Goal: Transaction & Acquisition: Purchase product/service

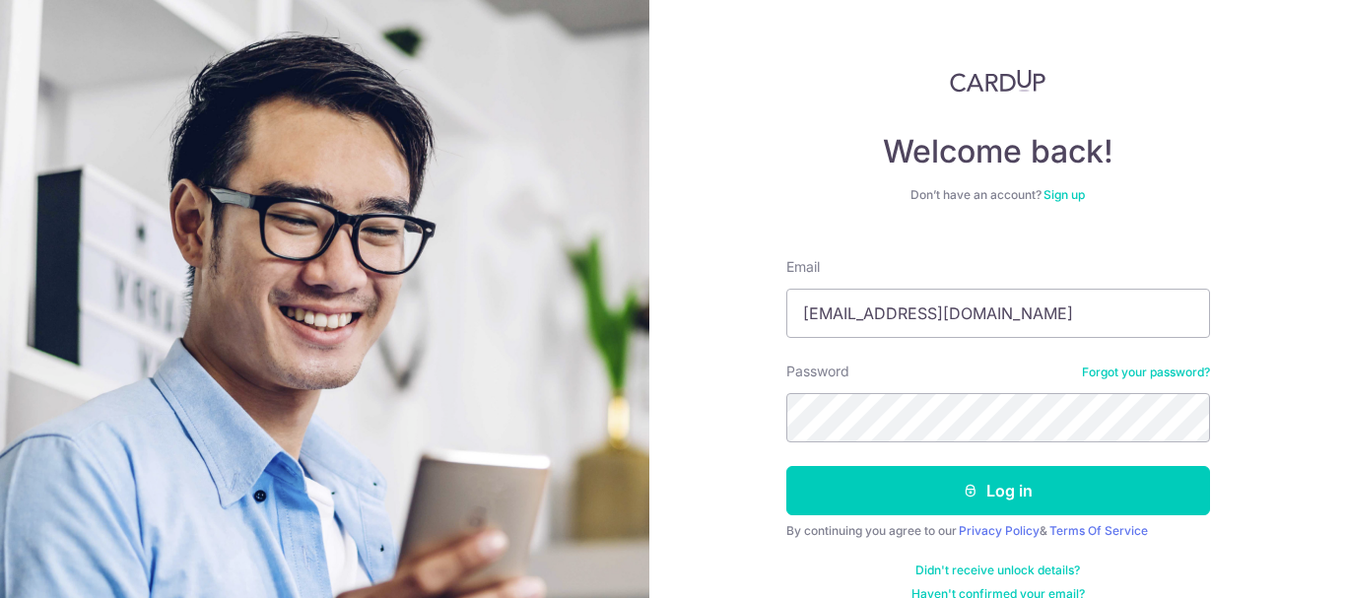
type input "lmwai87@Hotmail.com"
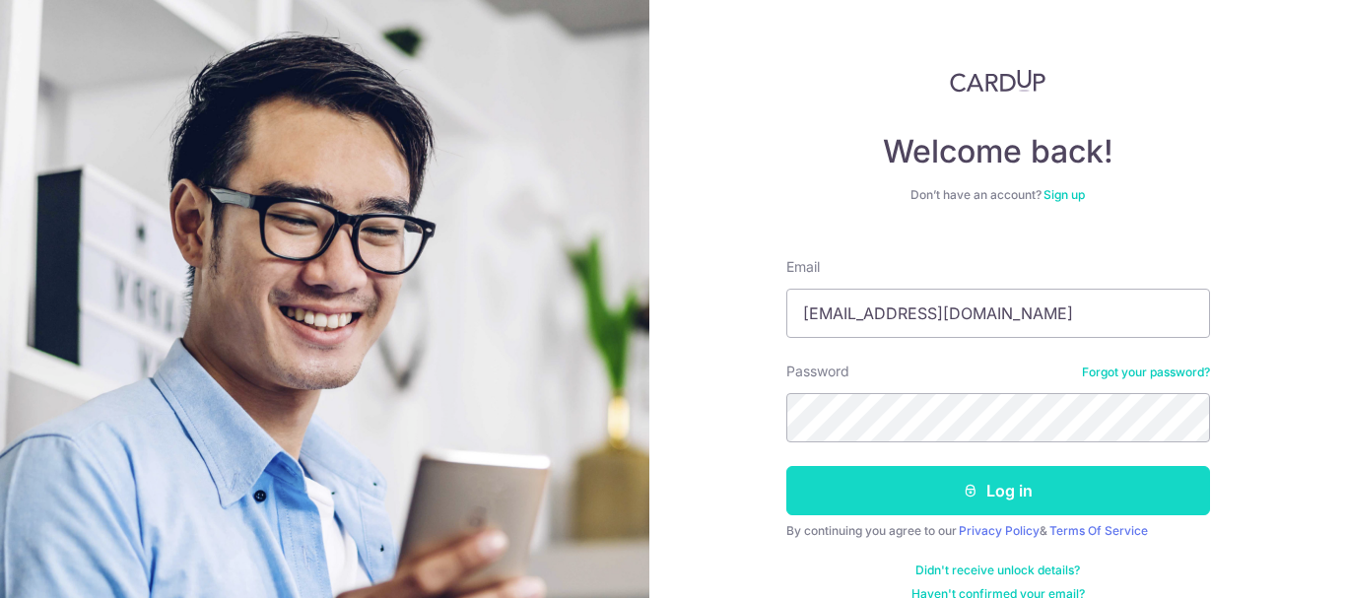
click at [970, 488] on icon "submit" at bounding box center [971, 491] width 16 height 16
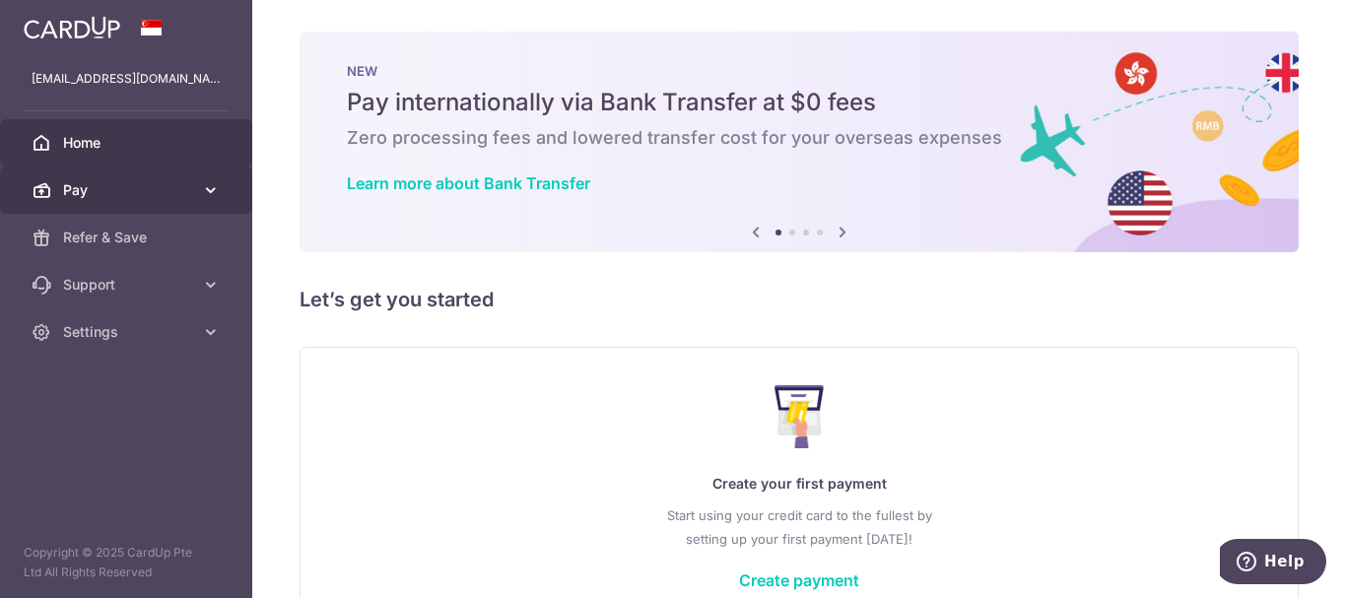
click at [173, 188] on span "Pay" at bounding box center [128, 190] width 130 height 20
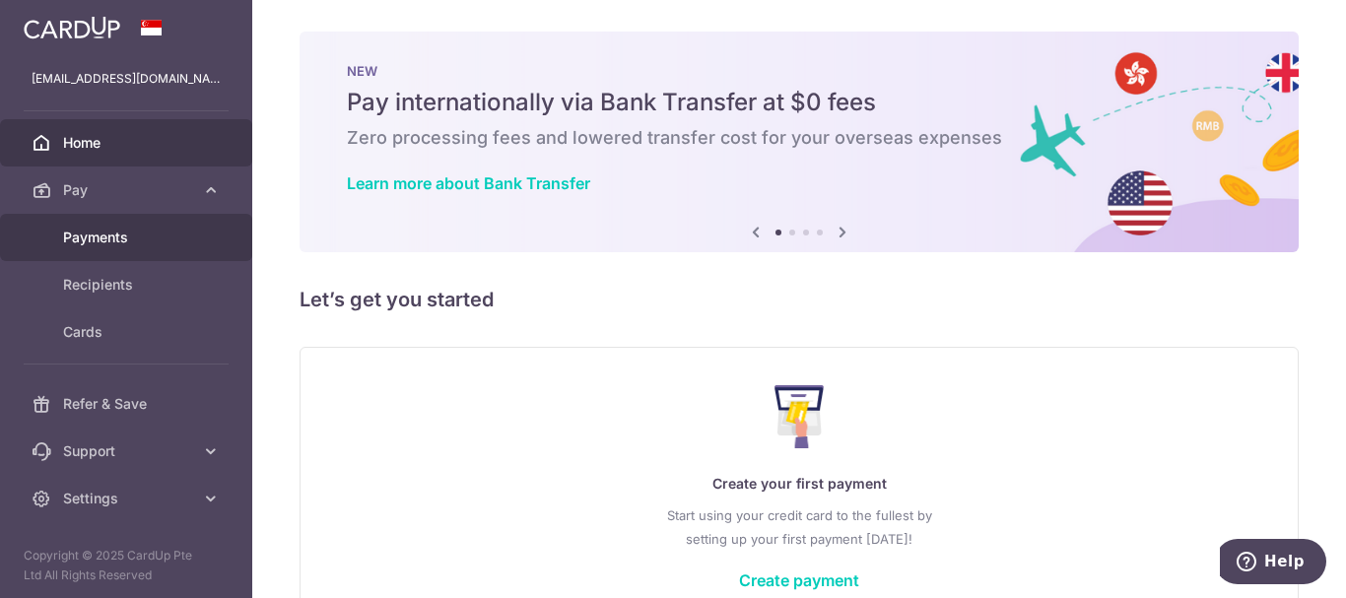
click at [165, 237] on span "Payments" at bounding box center [128, 238] width 130 height 20
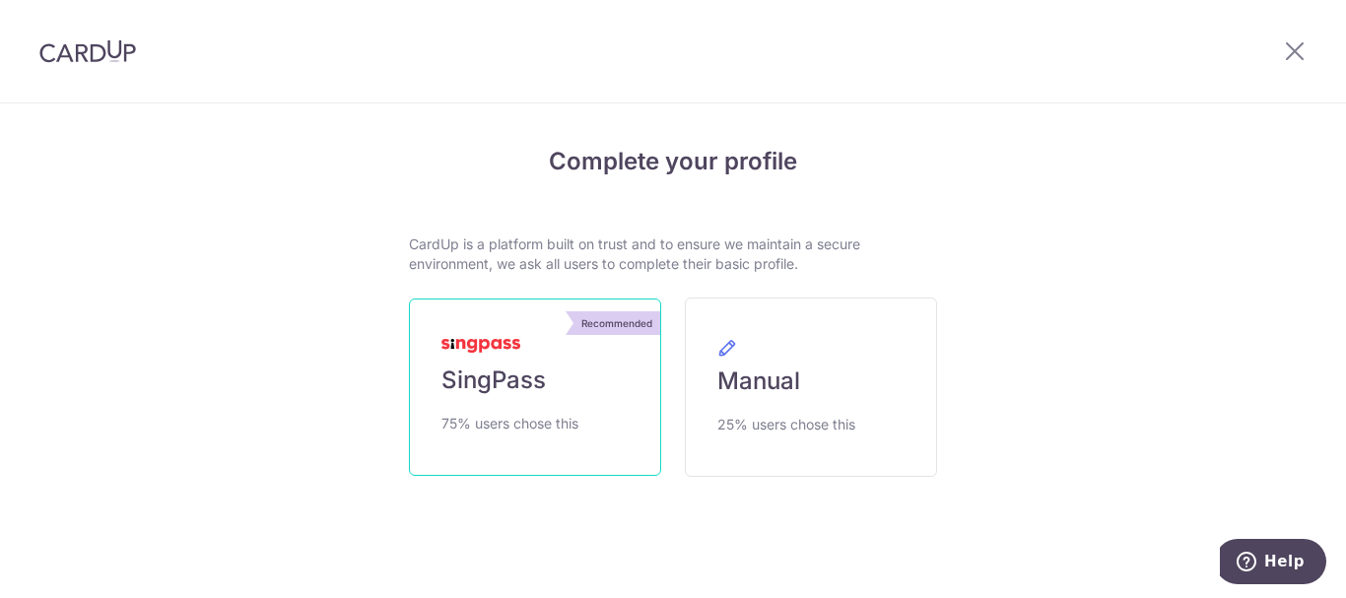
click at [533, 353] on link "Recommended SingPass 75% users chose this" at bounding box center [535, 387] width 252 height 177
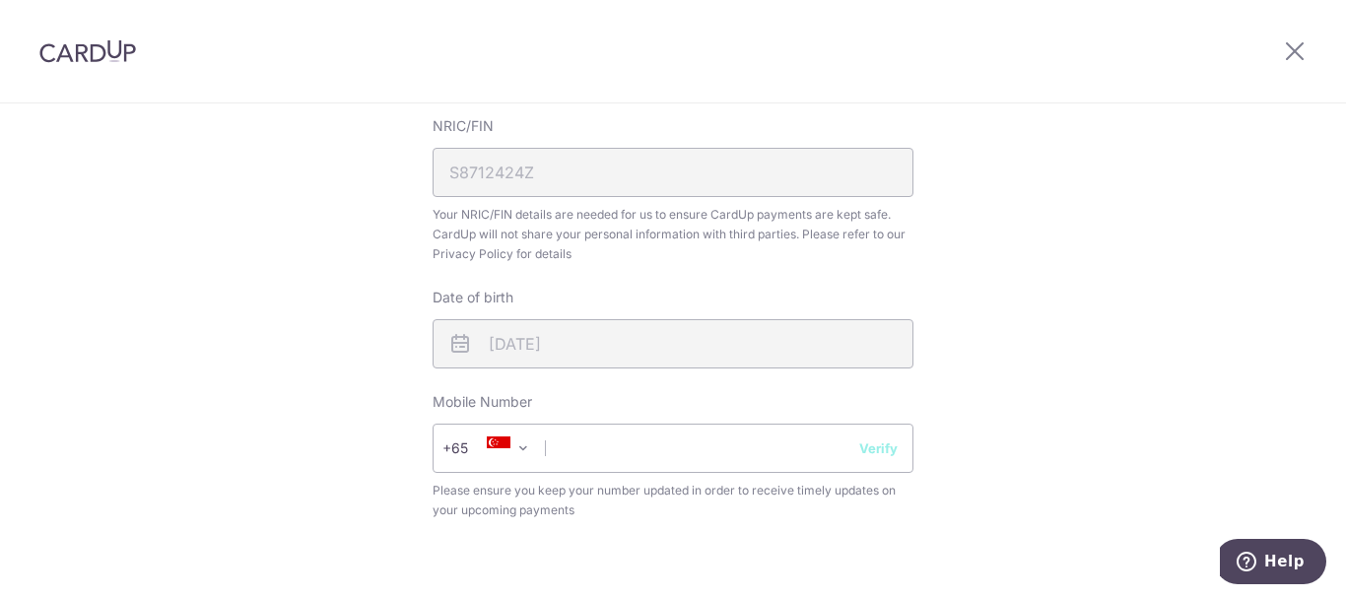
scroll to position [690, 0]
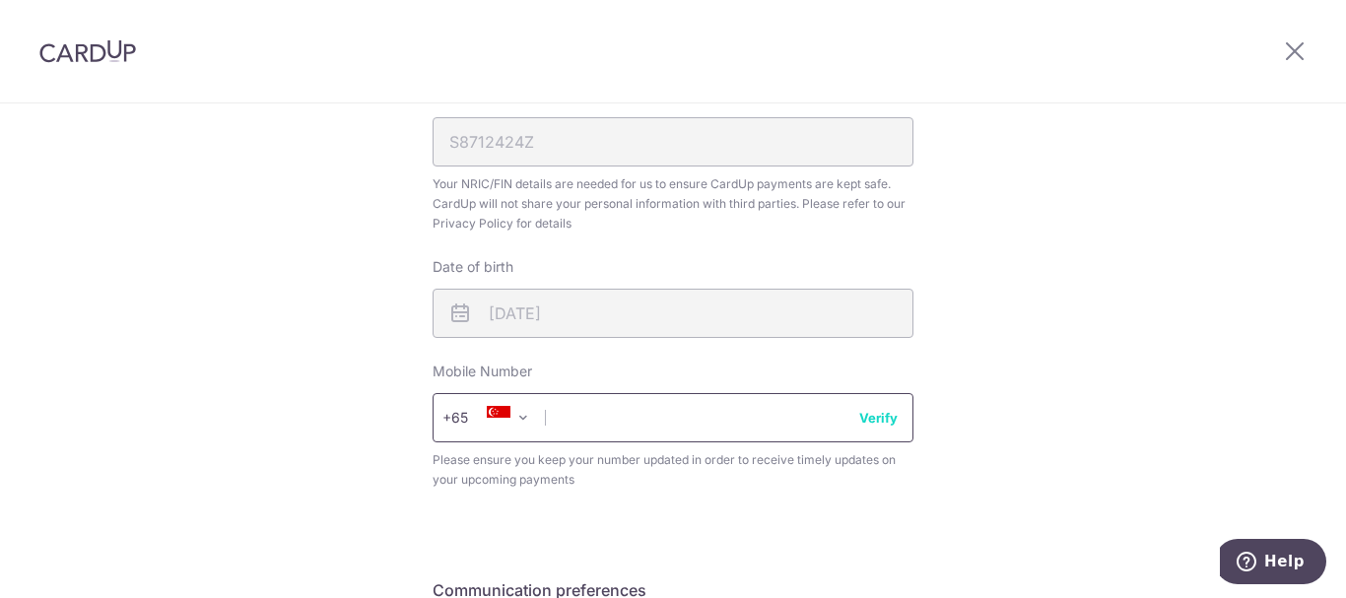
click at [609, 434] on input "text" at bounding box center [673, 417] width 481 height 49
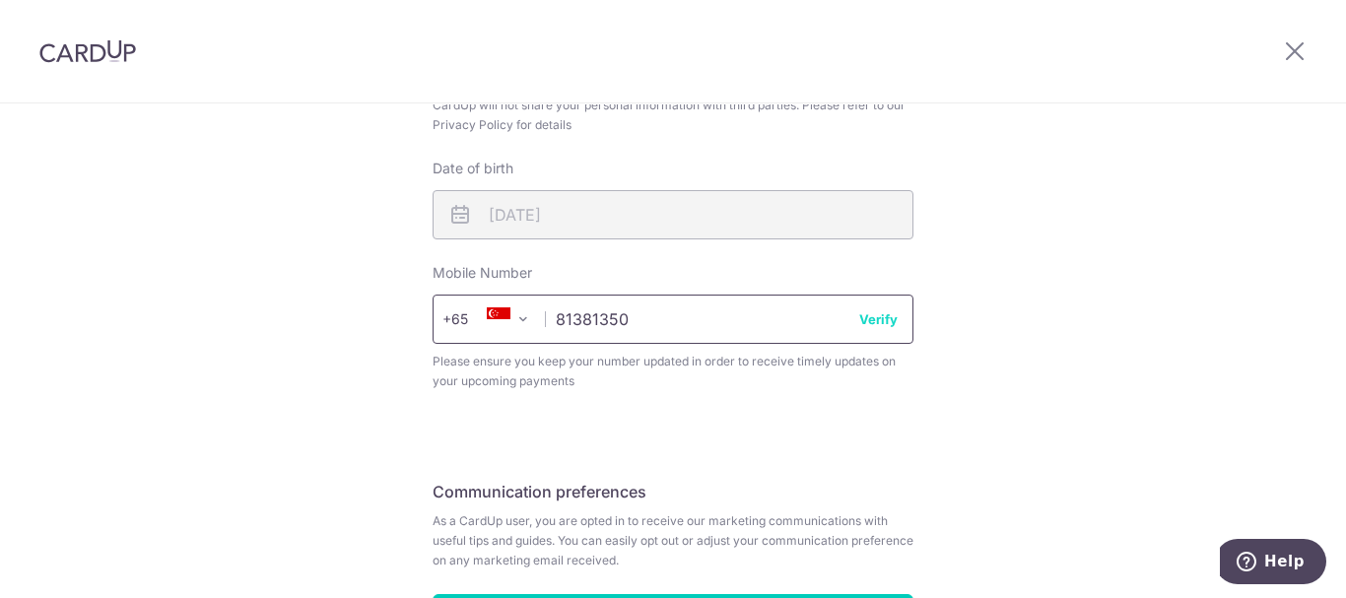
type input "81381350"
click at [888, 317] on button "Verify" at bounding box center [878, 319] width 38 height 20
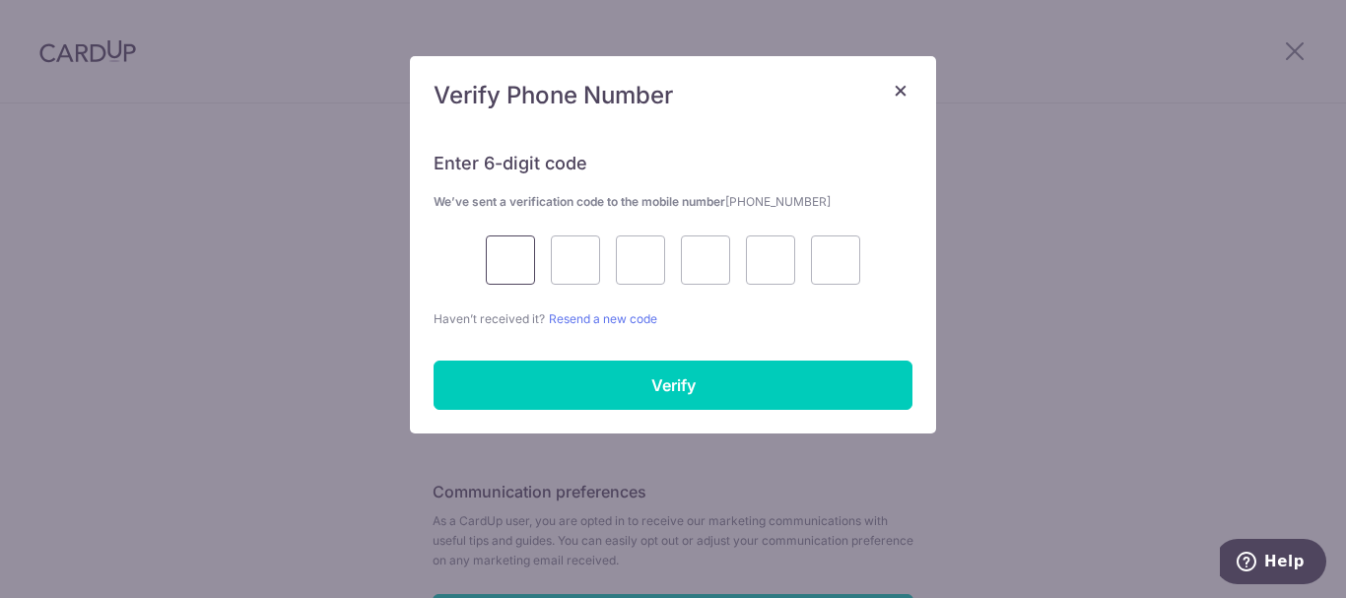
click at [511, 260] on input "text" at bounding box center [510, 260] width 49 height 49
type input "7"
type input "4"
type input "2"
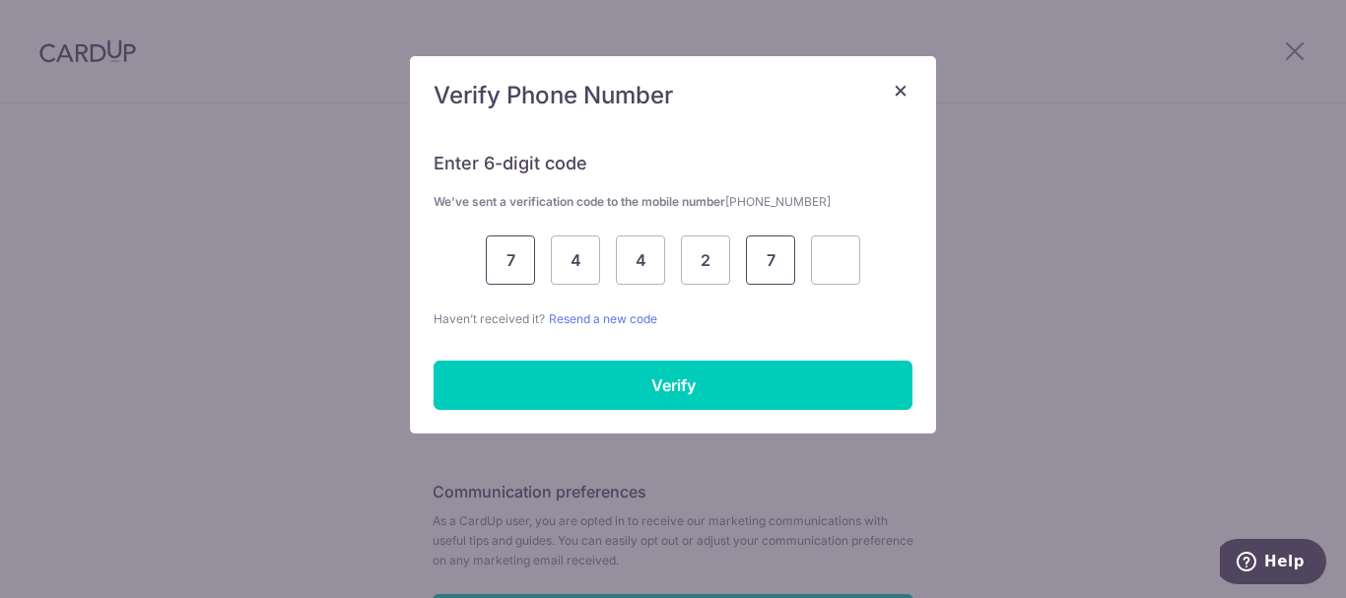
type input "7"
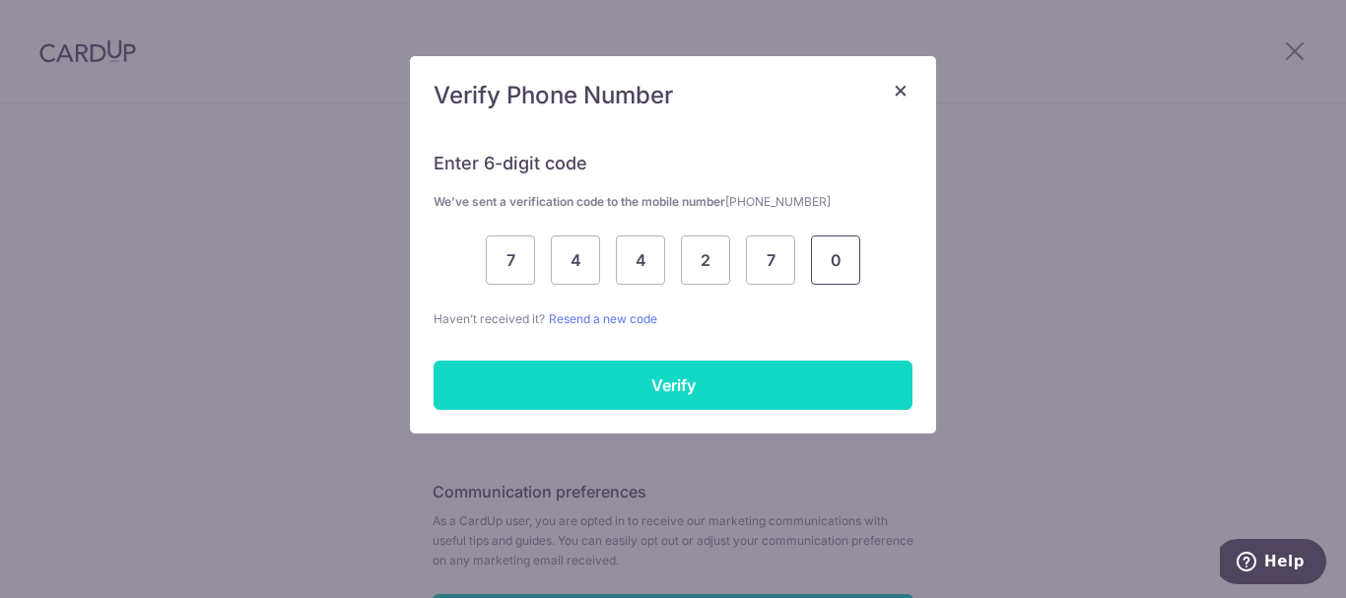
type input "0"
click at [701, 386] on input "Verify" at bounding box center [673, 385] width 479 height 49
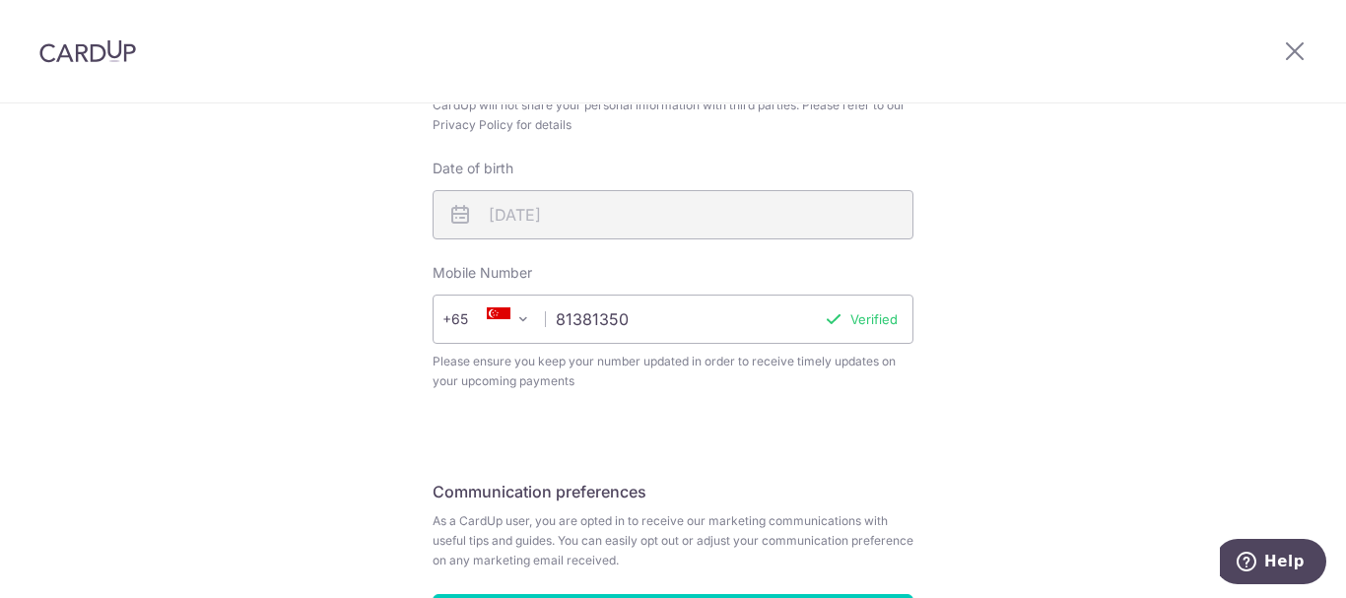
scroll to position [942, 0]
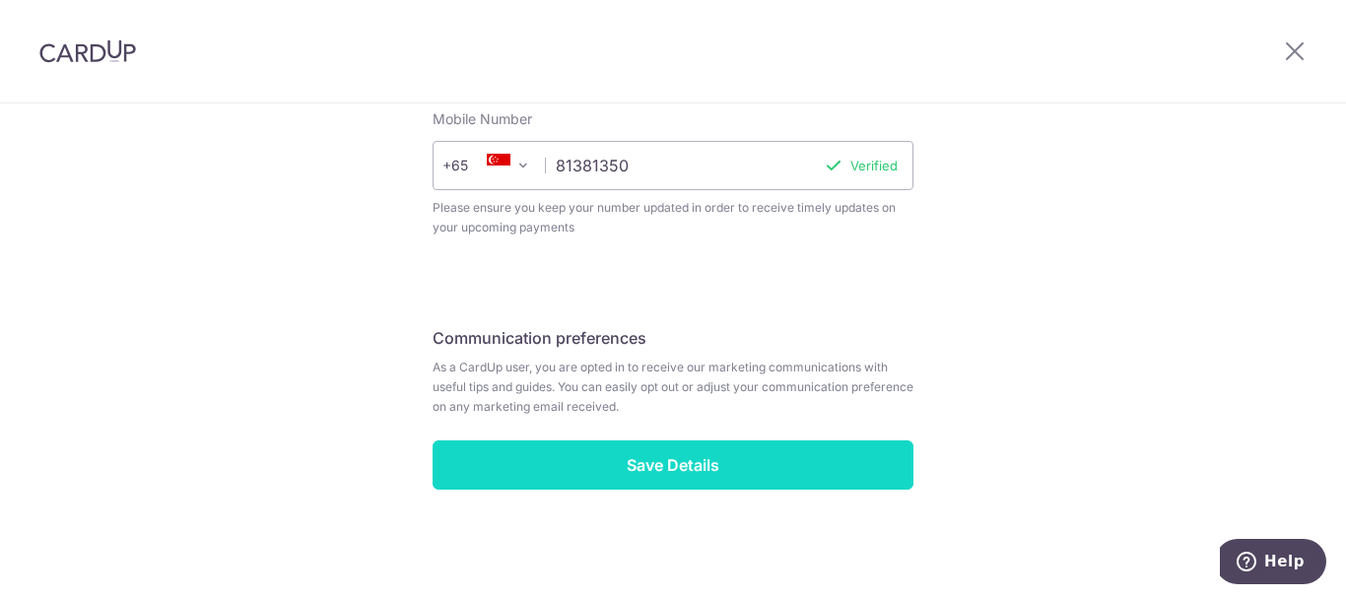
click at [801, 462] on input "Save Details" at bounding box center [673, 464] width 481 height 49
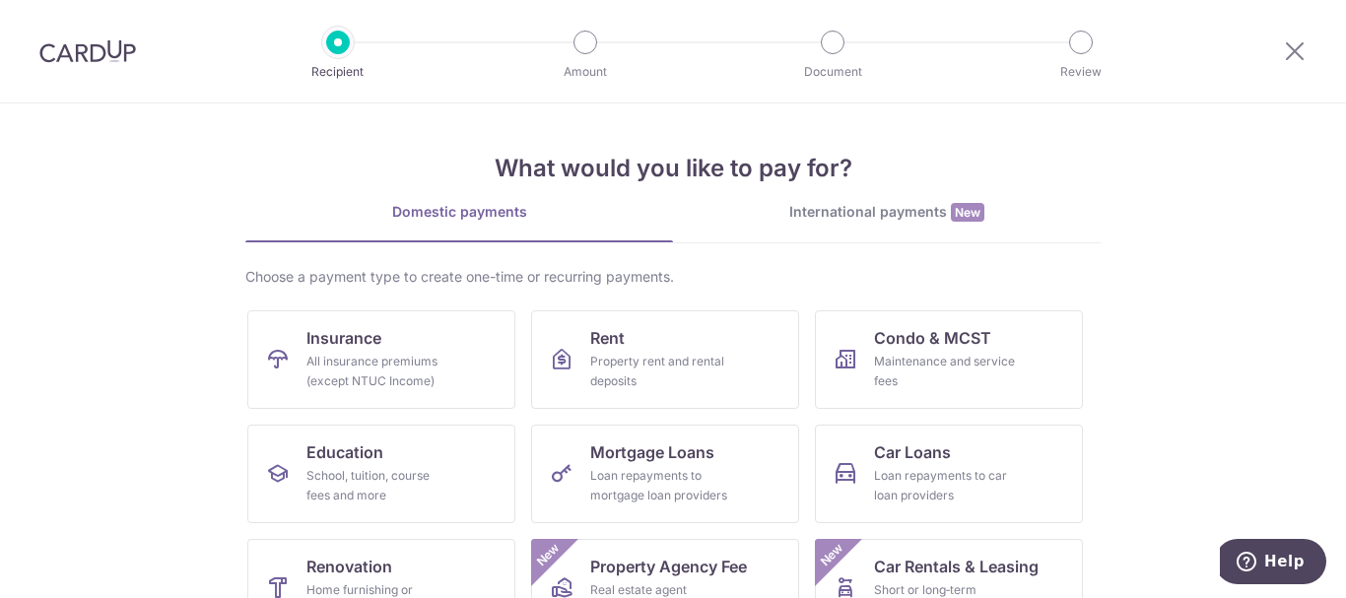
click at [876, 215] on div "International payments New" at bounding box center [887, 212] width 428 height 21
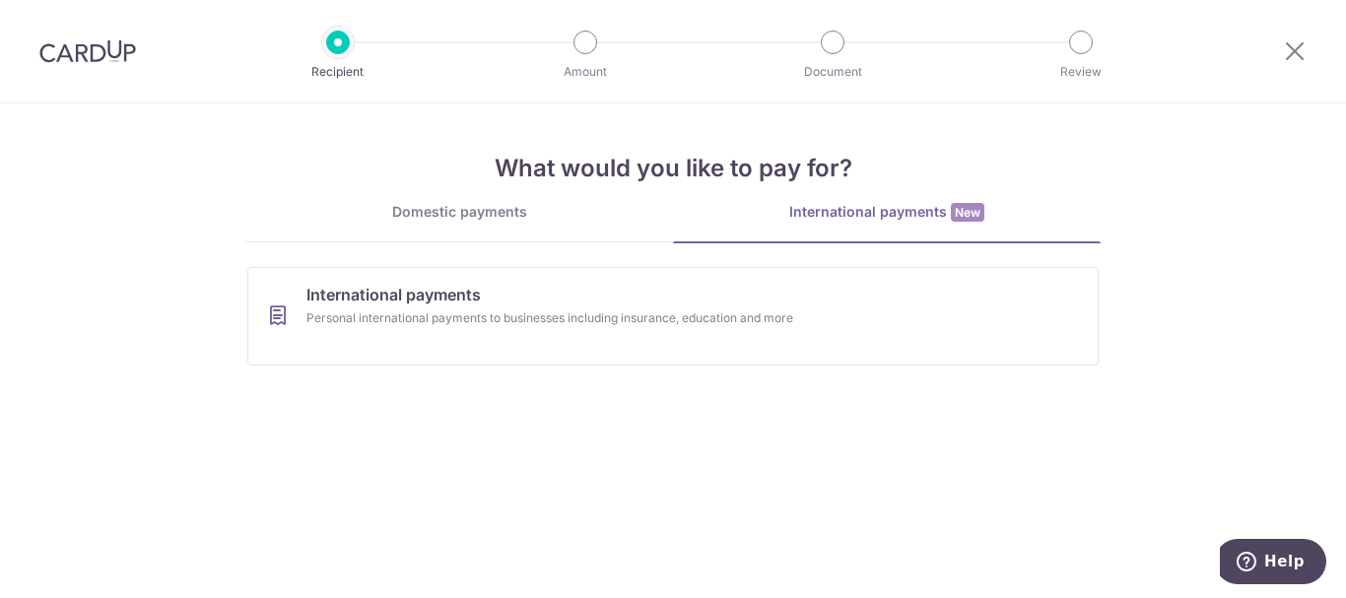
click at [490, 215] on div "Domestic payments" at bounding box center [459, 212] width 428 height 20
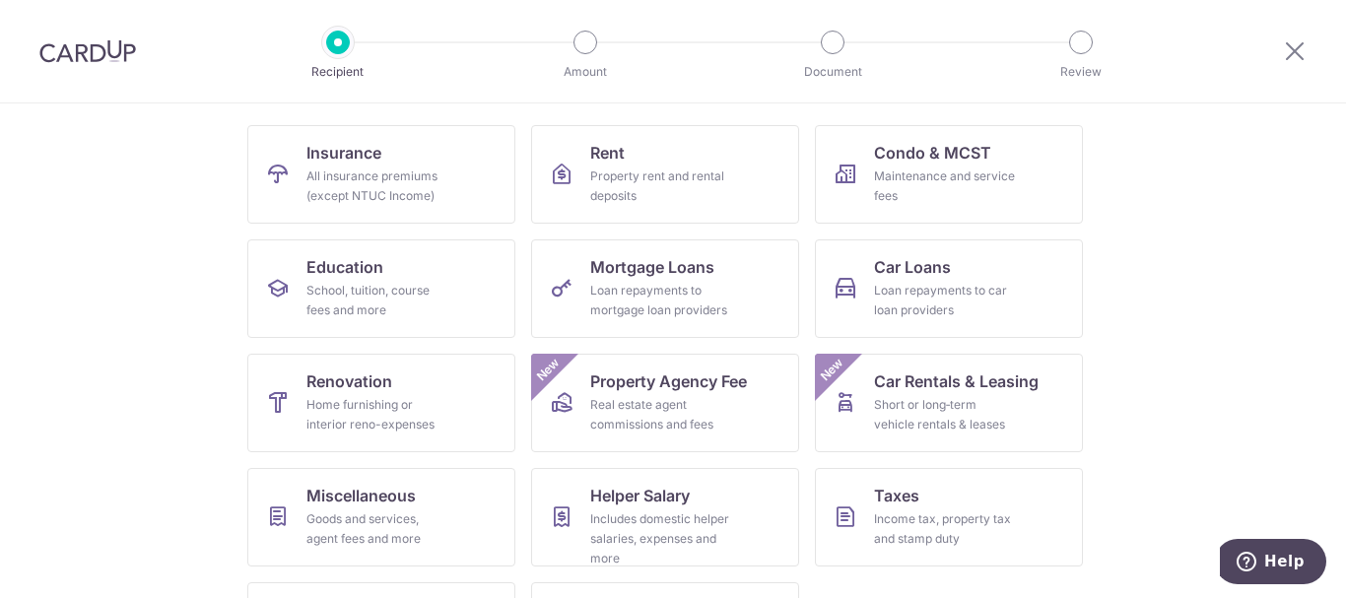
scroll to position [87, 0]
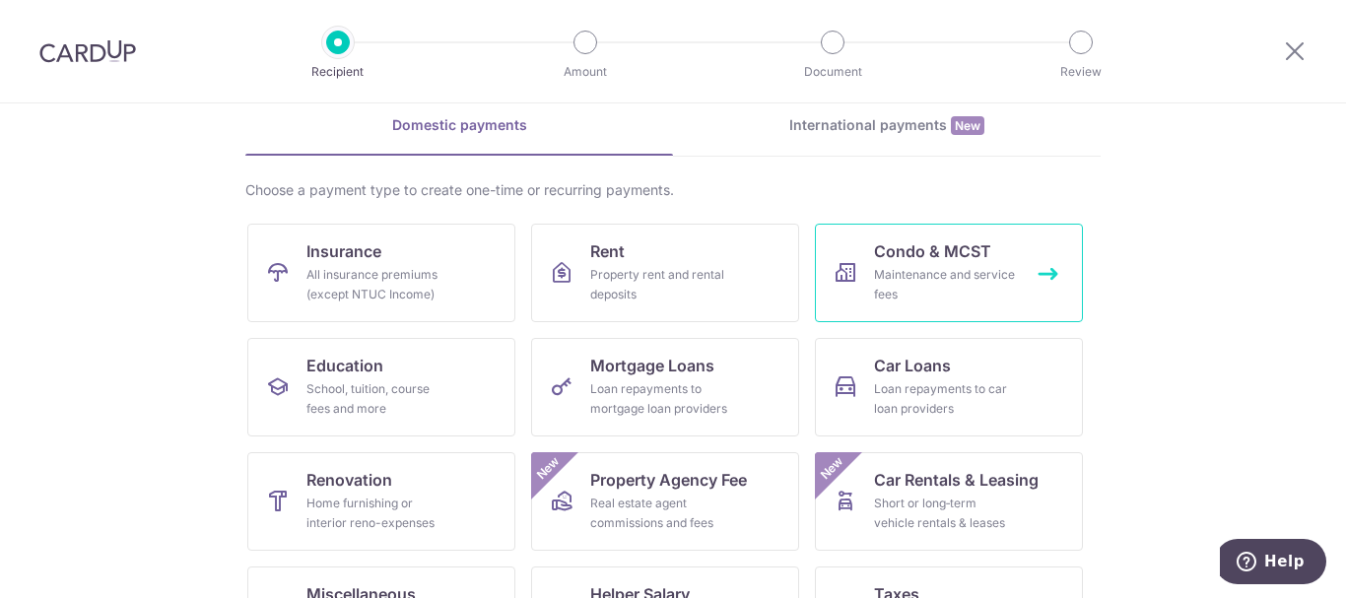
click at [978, 286] on div "Maintenance and service fees" at bounding box center [945, 284] width 142 height 39
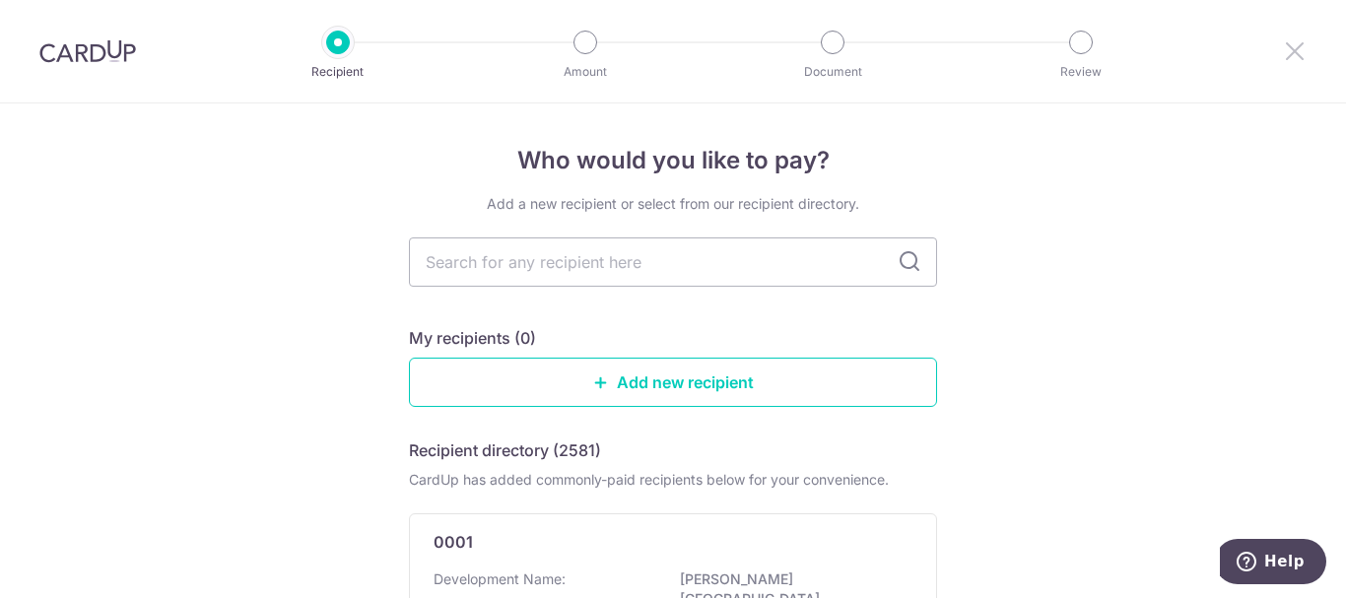
click at [1306, 46] on icon at bounding box center [1295, 50] width 24 height 25
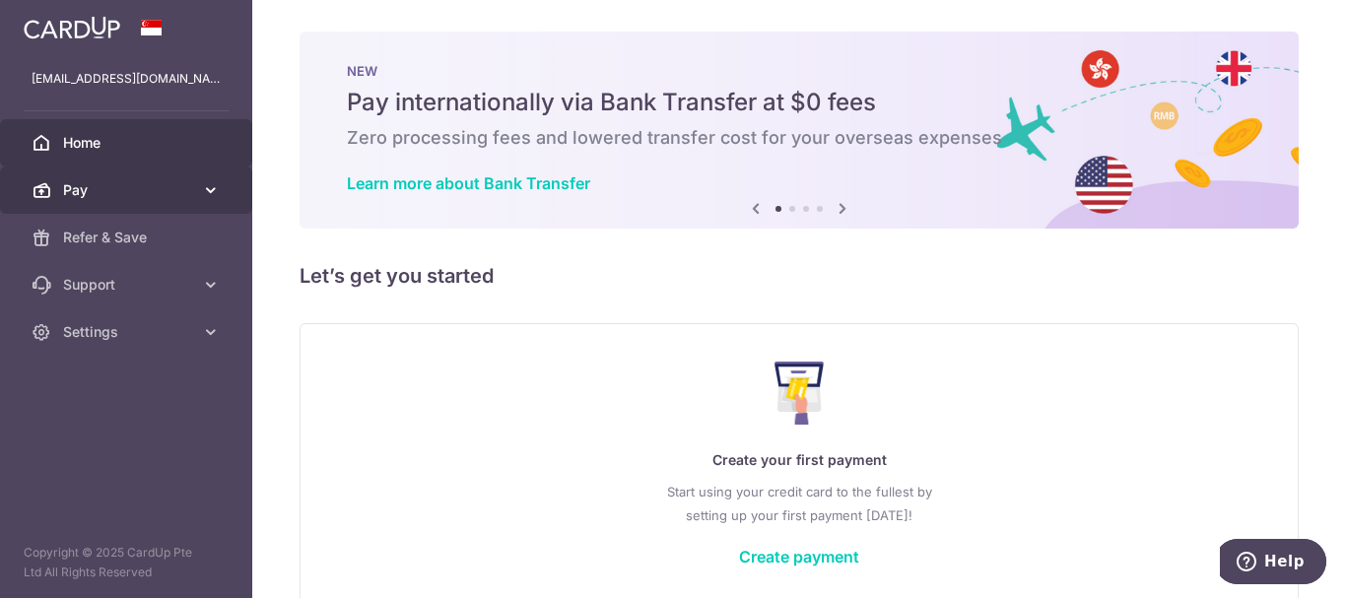
click at [175, 178] on link "Pay" at bounding box center [126, 190] width 252 height 47
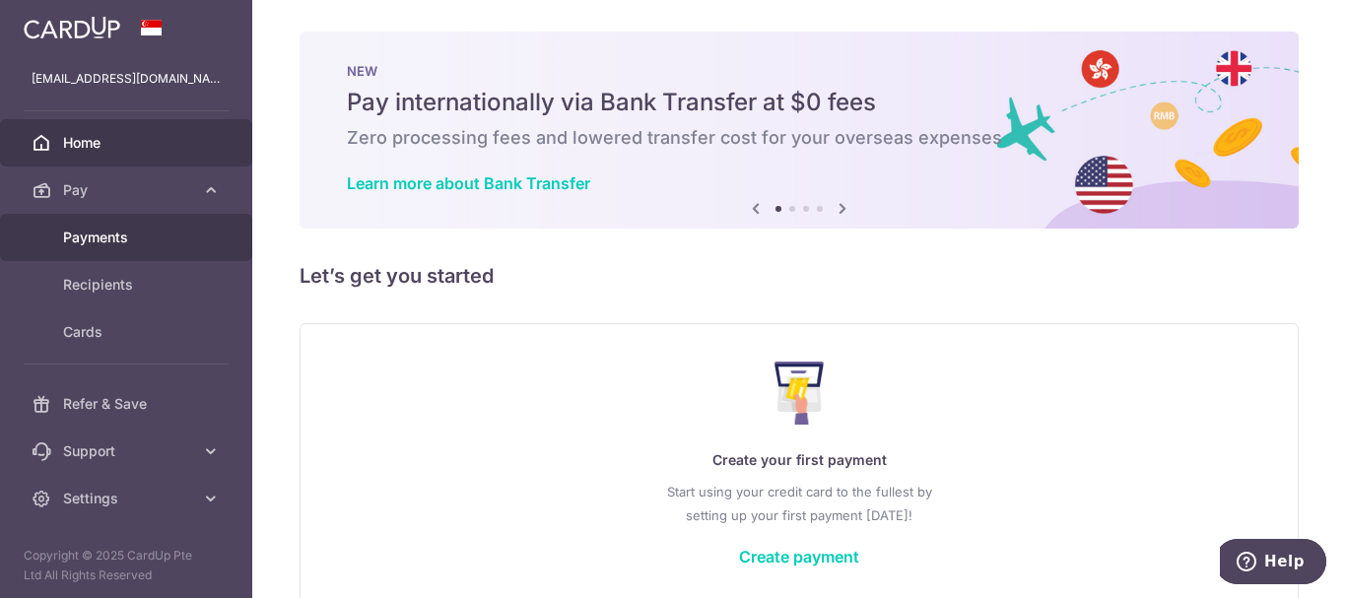
click at [176, 241] on span "Payments" at bounding box center [128, 238] width 130 height 20
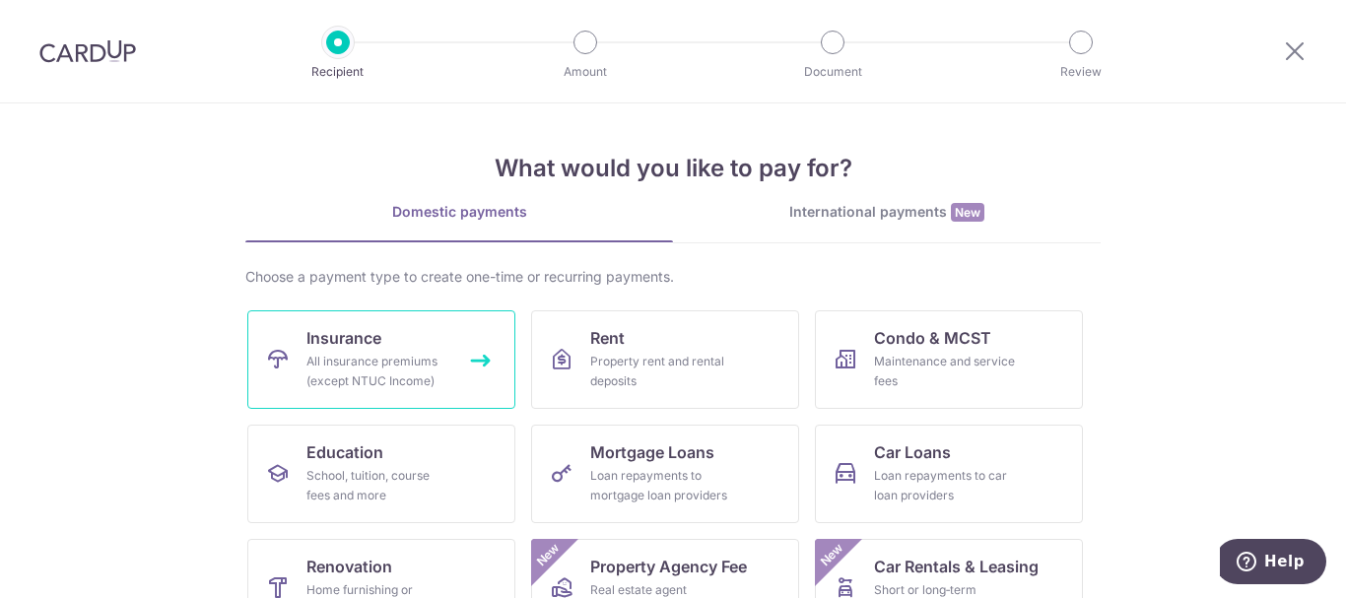
click at [448, 365] on link "Insurance All insurance premiums (except NTUC Income)" at bounding box center [381, 359] width 268 height 99
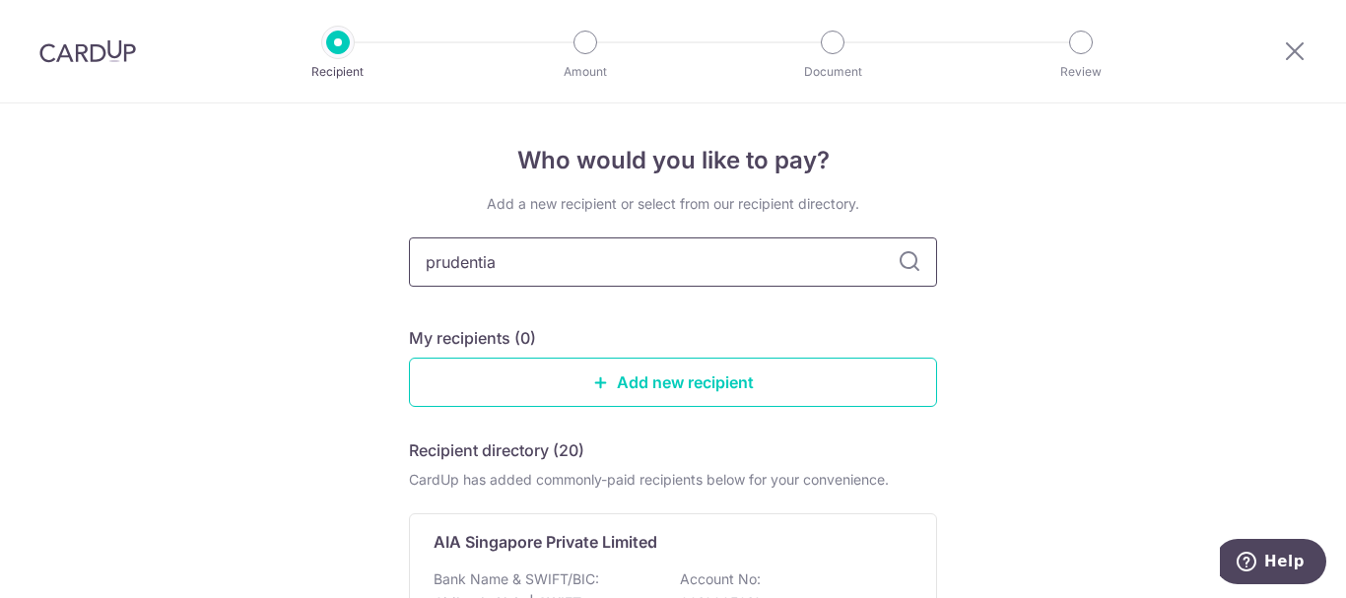
type input "prudential"
click at [910, 260] on icon at bounding box center [910, 262] width 24 height 24
click at [1304, 50] on icon at bounding box center [1295, 50] width 24 height 25
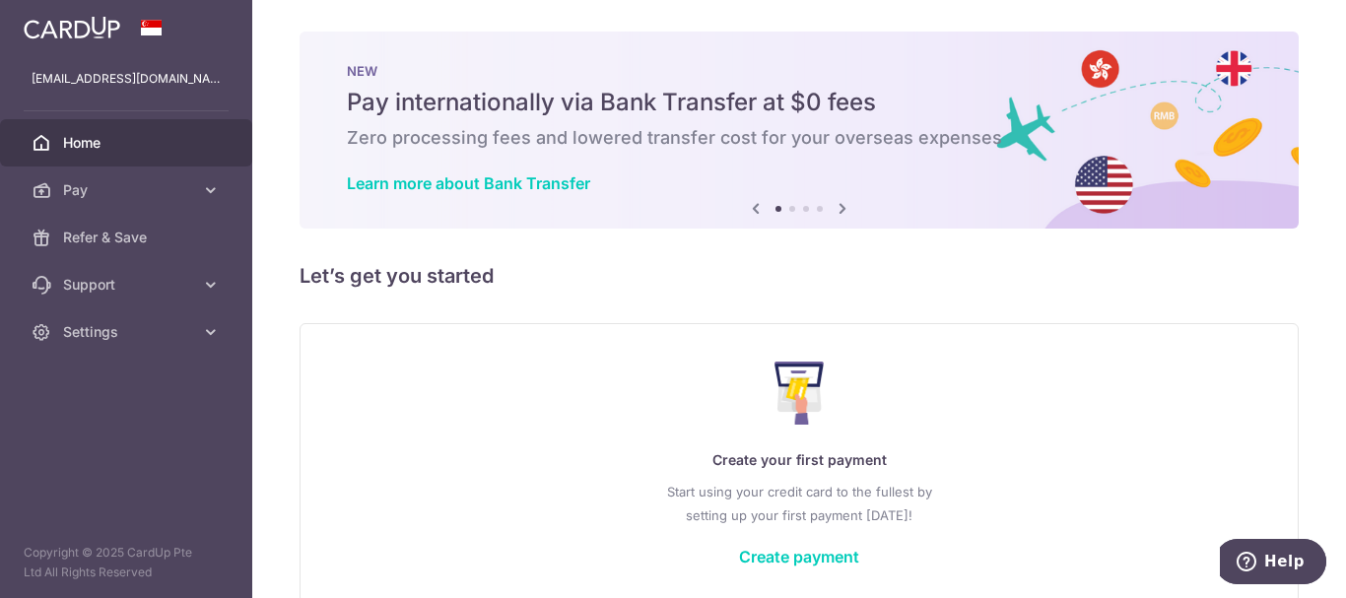
click at [127, 153] on link "Home" at bounding box center [126, 142] width 252 height 47
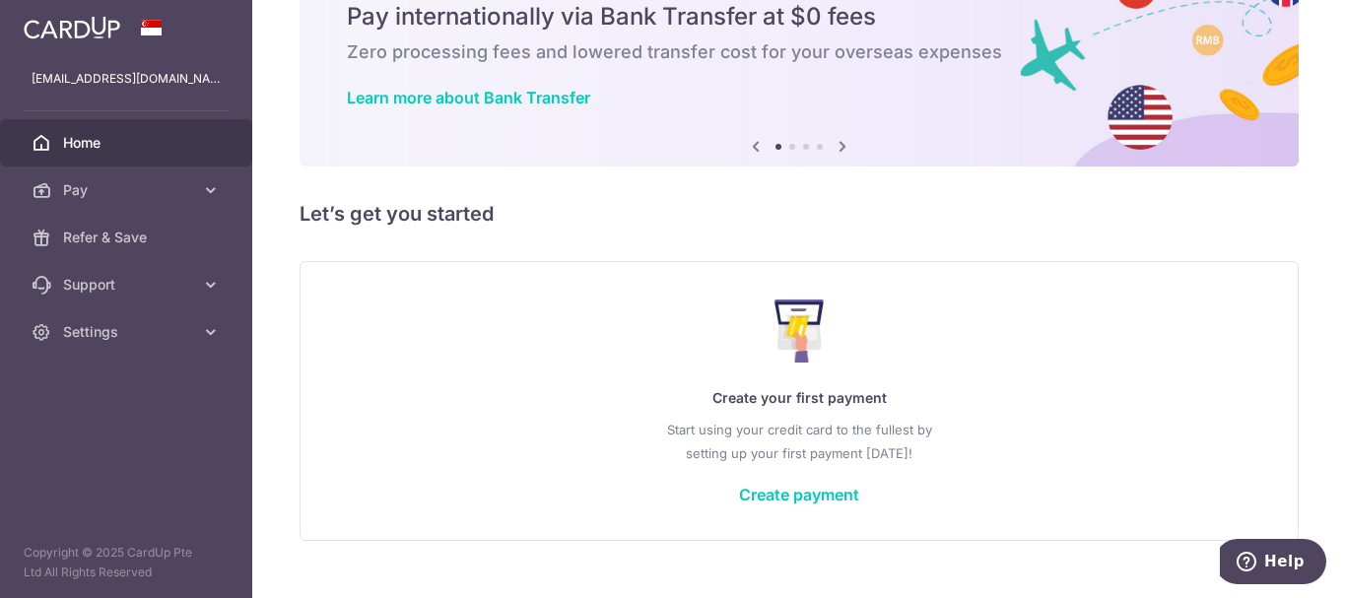
scroll to position [121, 0]
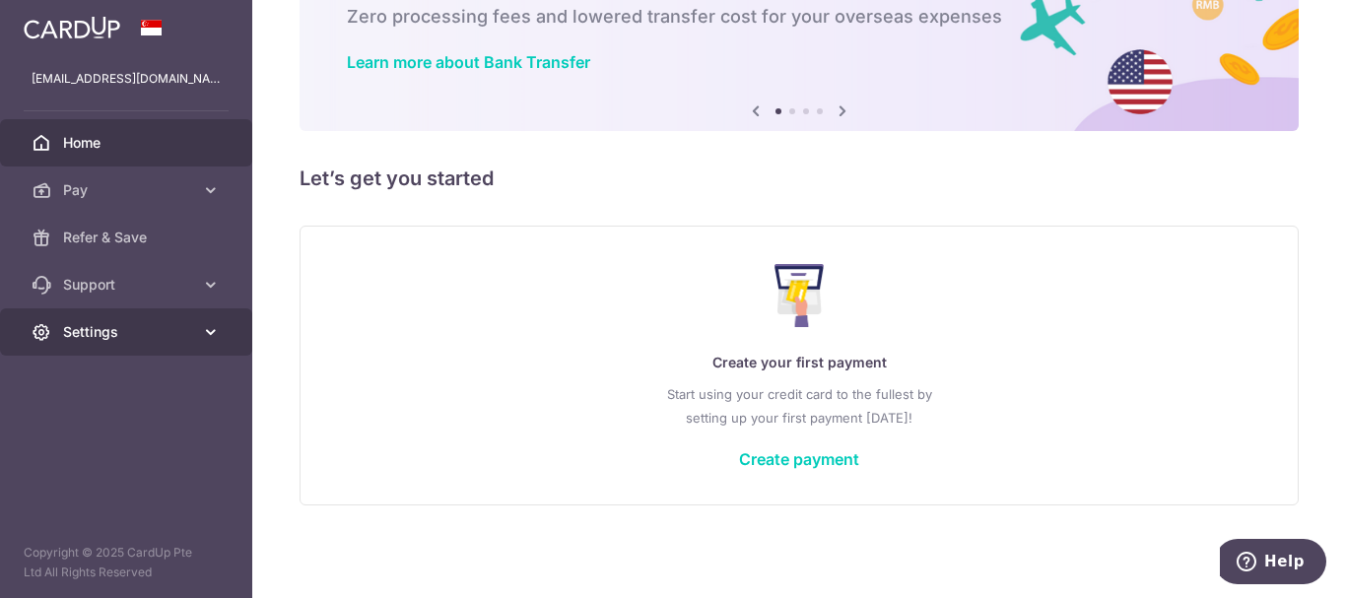
click at [207, 323] on icon at bounding box center [211, 332] width 20 height 20
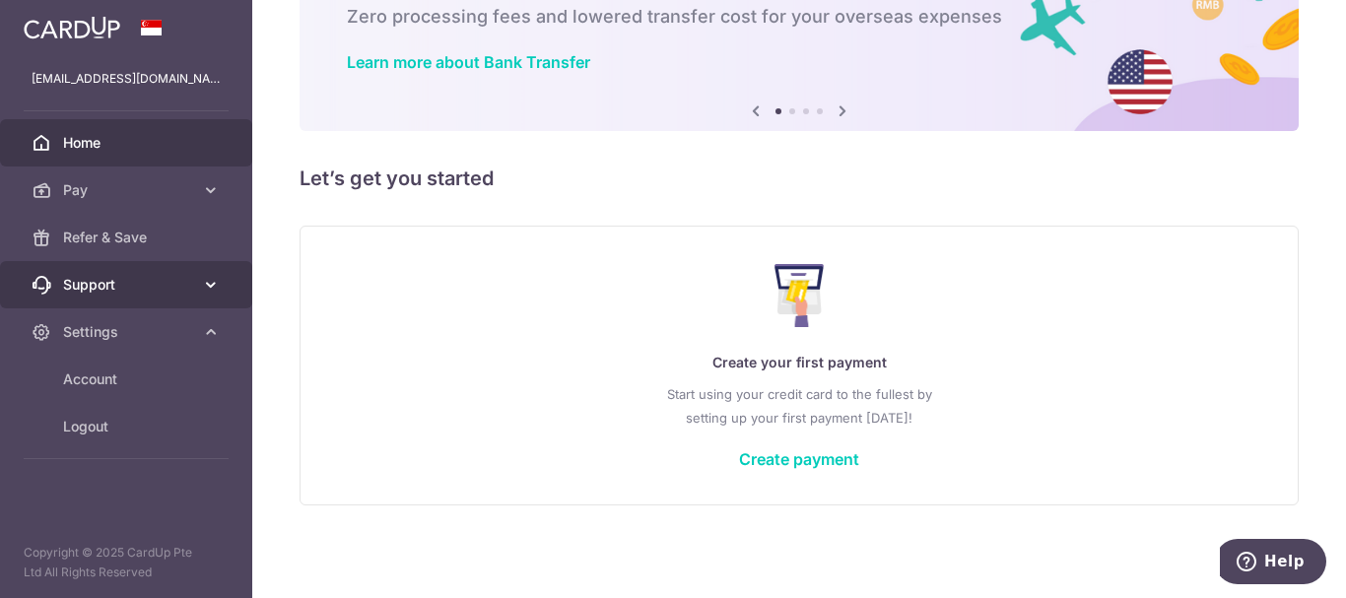
click at [202, 290] on icon at bounding box center [211, 285] width 20 height 20
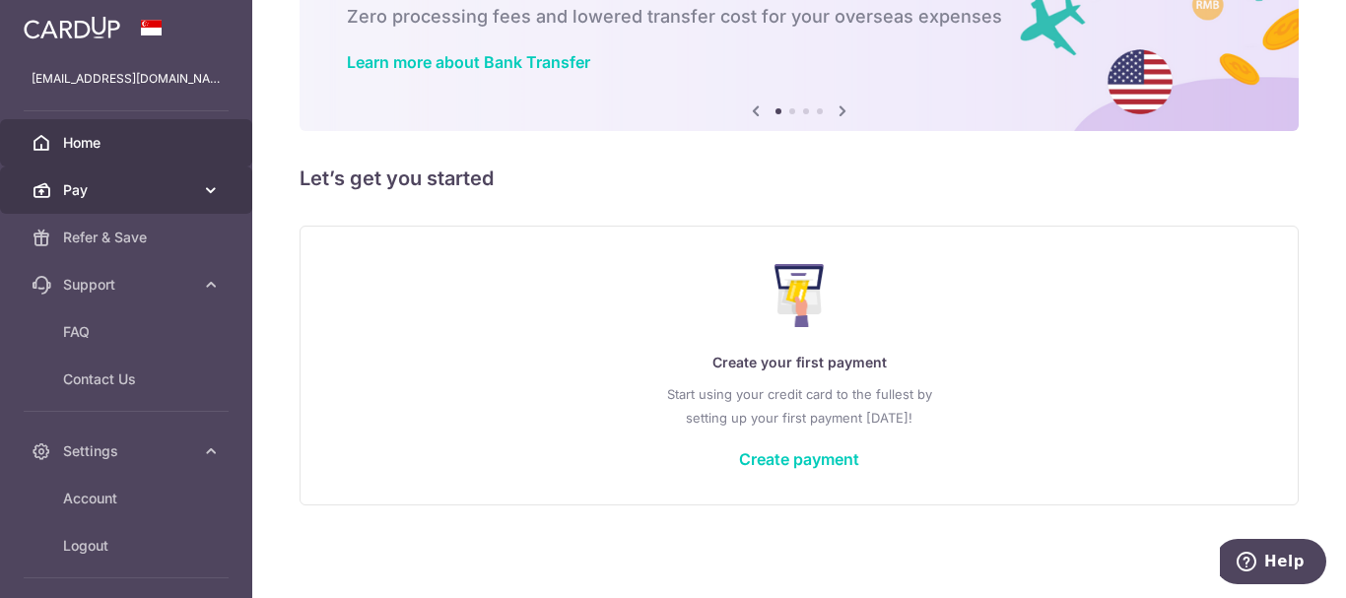
click at [204, 195] on icon at bounding box center [211, 190] width 20 height 20
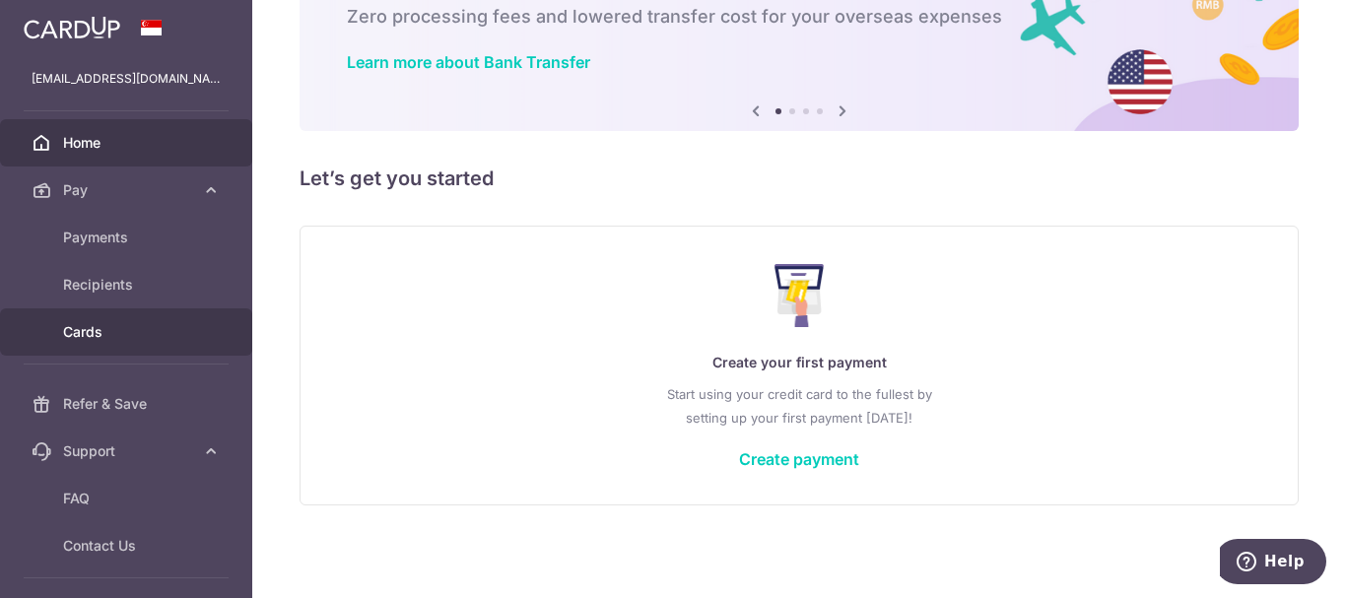
click at [127, 328] on span "Cards" at bounding box center [128, 332] width 130 height 20
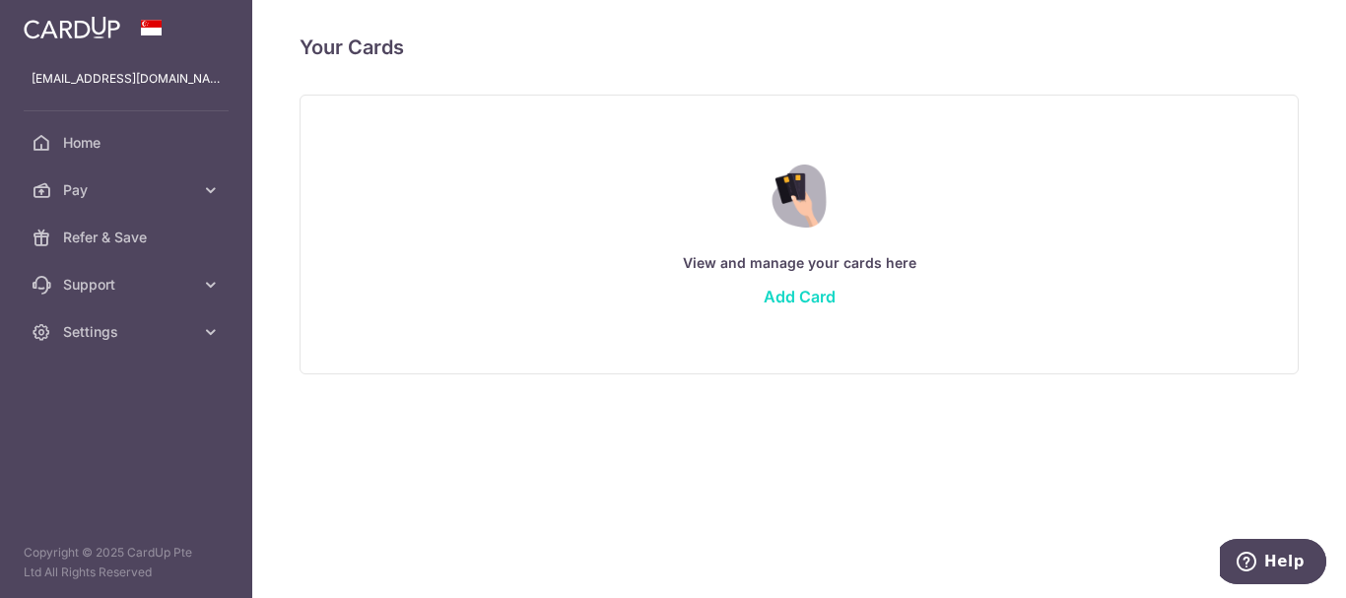
click at [801, 299] on link "Add Card" at bounding box center [800, 297] width 72 height 20
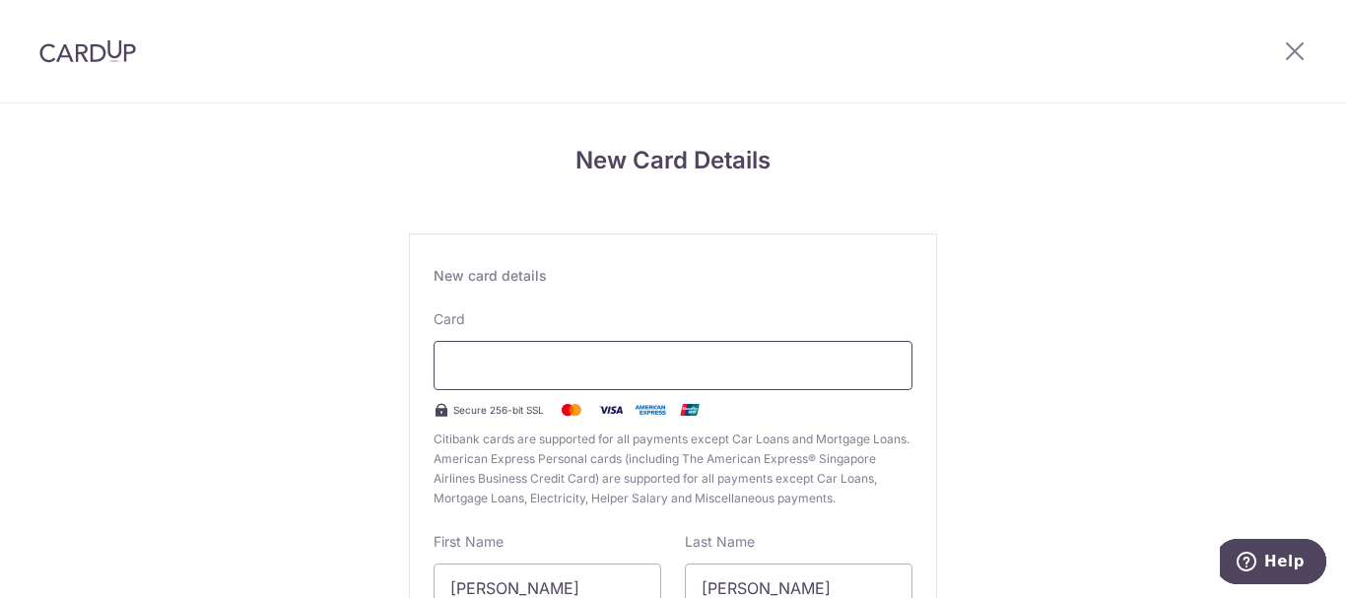
click at [638, 377] on div at bounding box center [673, 365] width 479 height 49
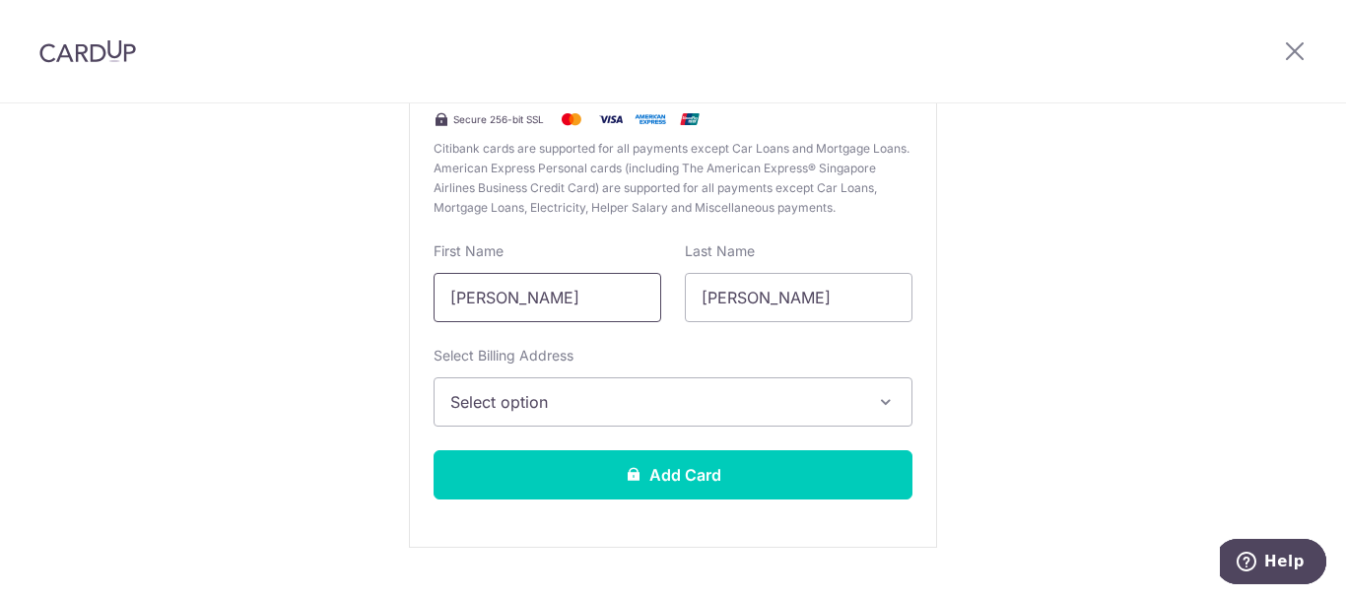
scroll to position [296, 0]
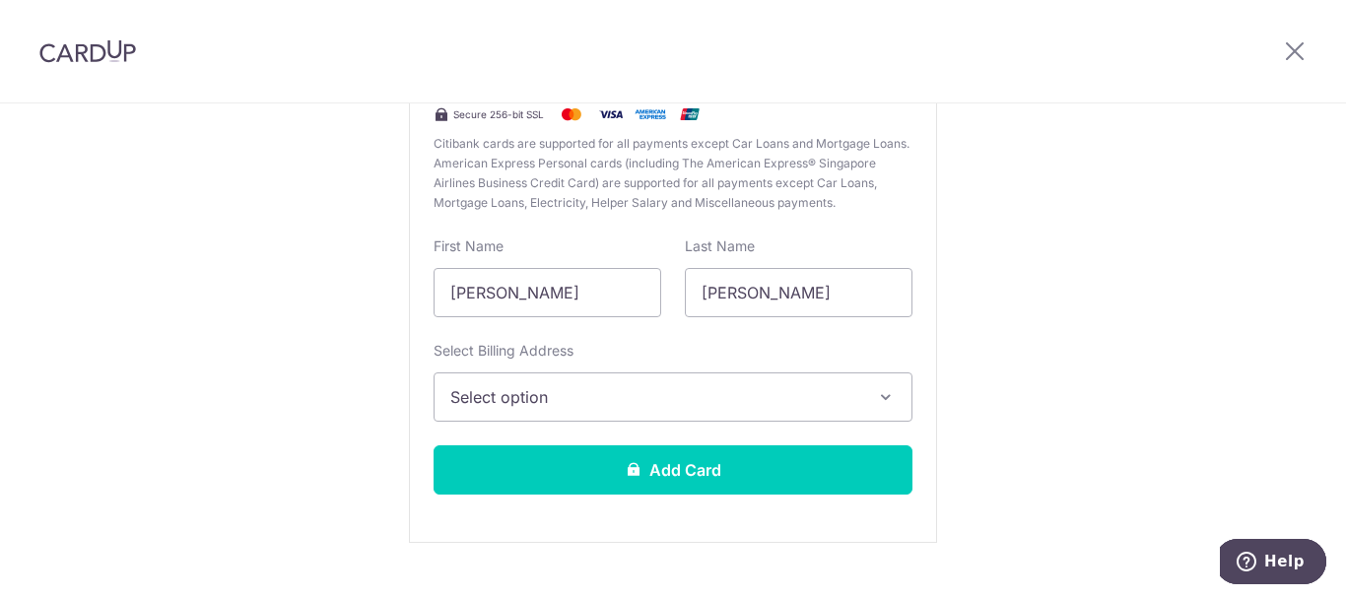
click at [574, 406] on span "Select option" at bounding box center [655, 397] width 410 height 24
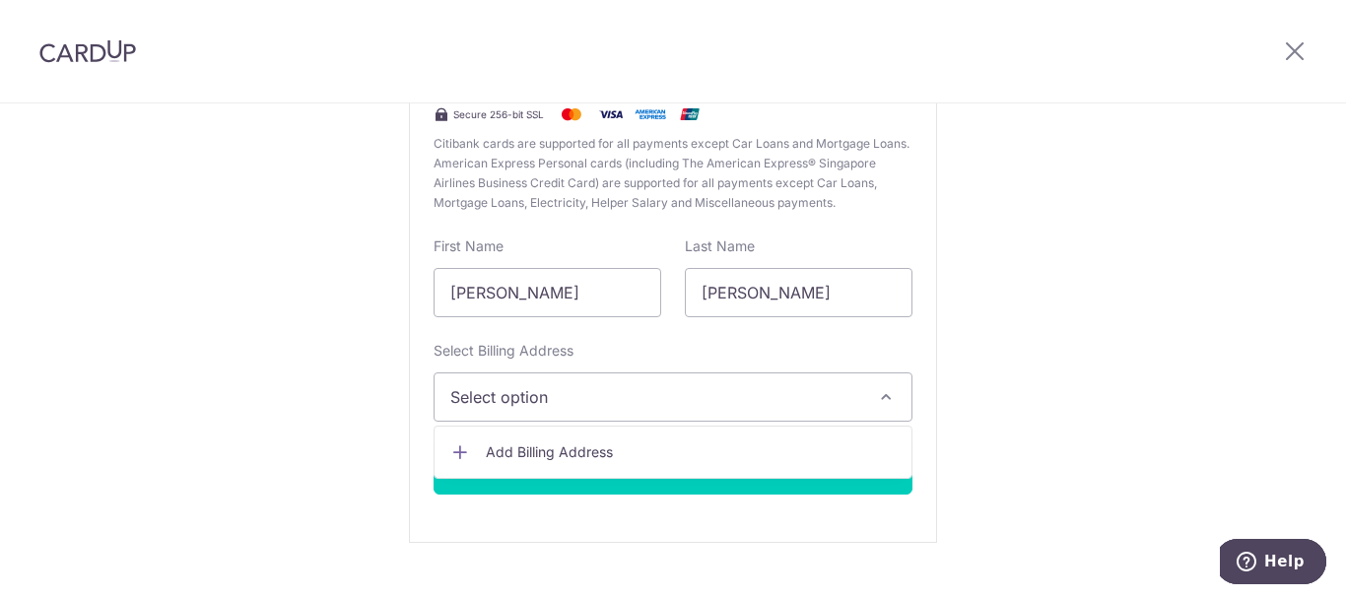
click at [611, 402] on span "Select option" at bounding box center [655, 397] width 410 height 24
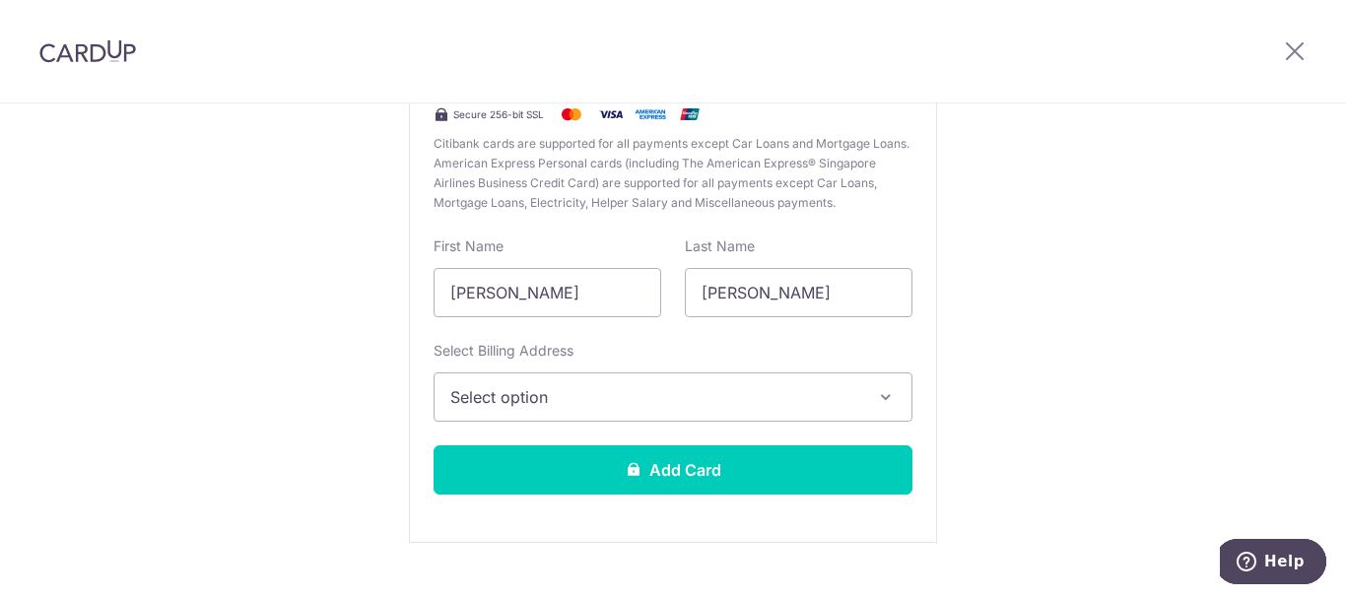
click at [574, 419] on button "Select option" at bounding box center [673, 396] width 479 height 49
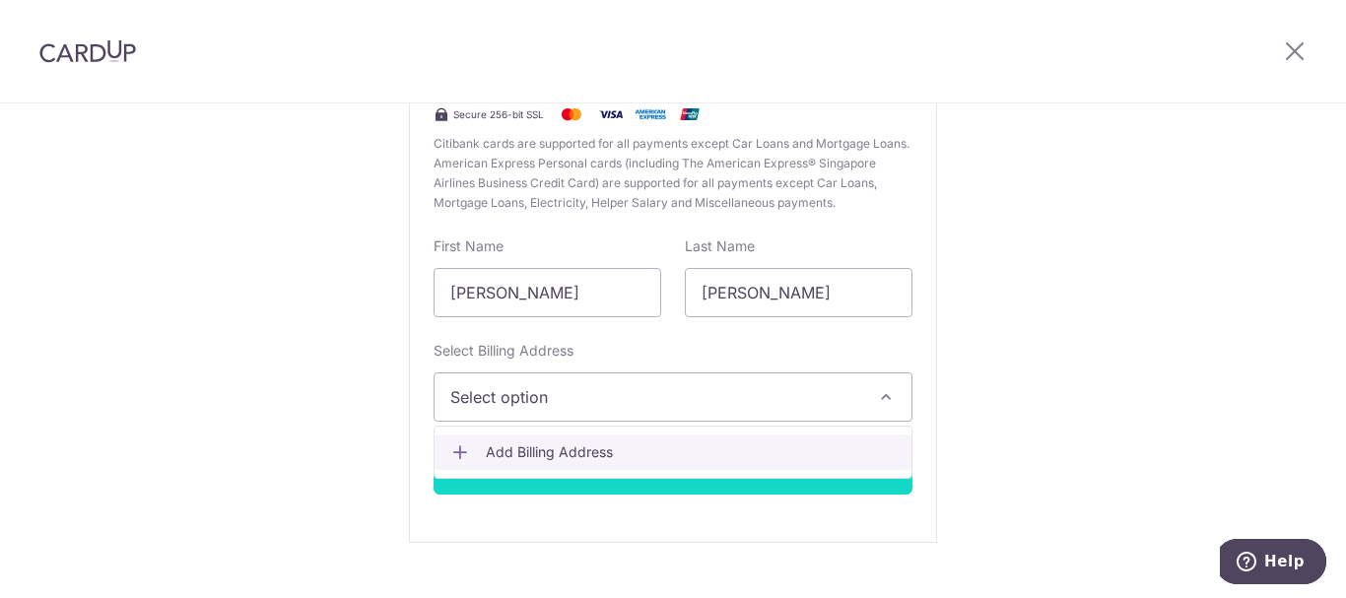
click at [531, 453] on span "Add Billing Address" at bounding box center [691, 452] width 410 height 20
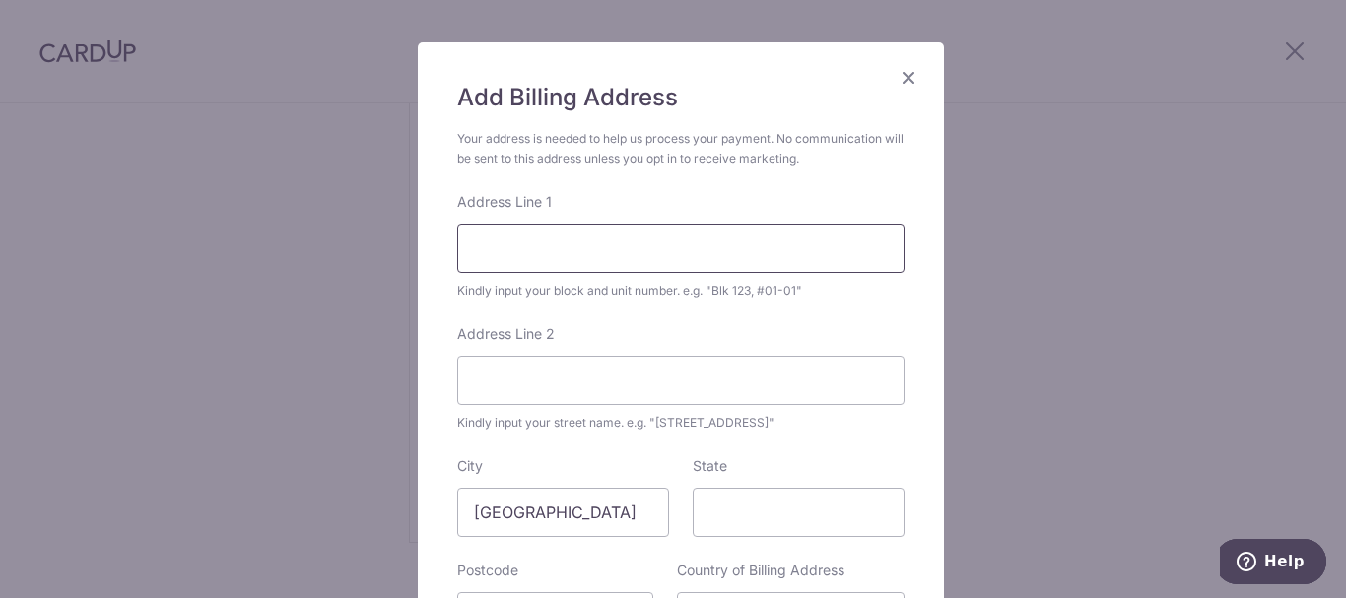
scroll to position [197, 0]
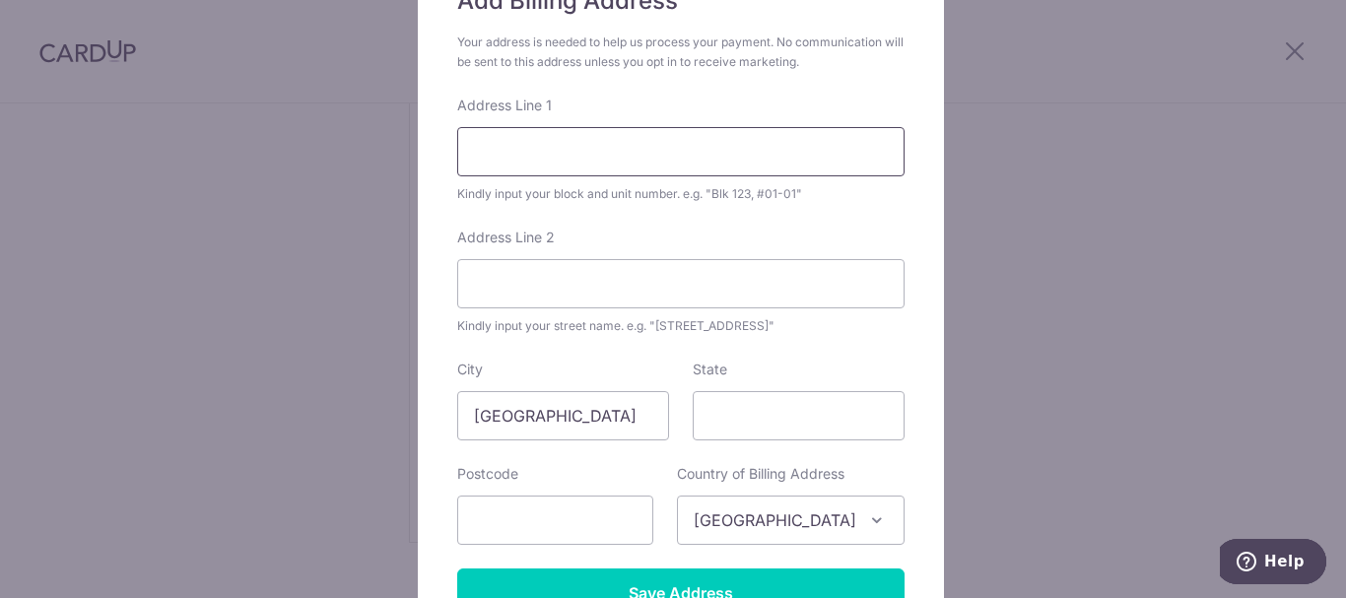
click at [607, 162] on input "Address Line 1" at bounding box center [680, 151] width 447 height 49
type input "29, #05-12"
click at [596, 268] on input "Address Line 2" at bounding box center [680, 283] width 447 height 49
type input "Yishun Close"
click at [544, 510] on input "text" at bounding box center [555, 520] width 196 height 49
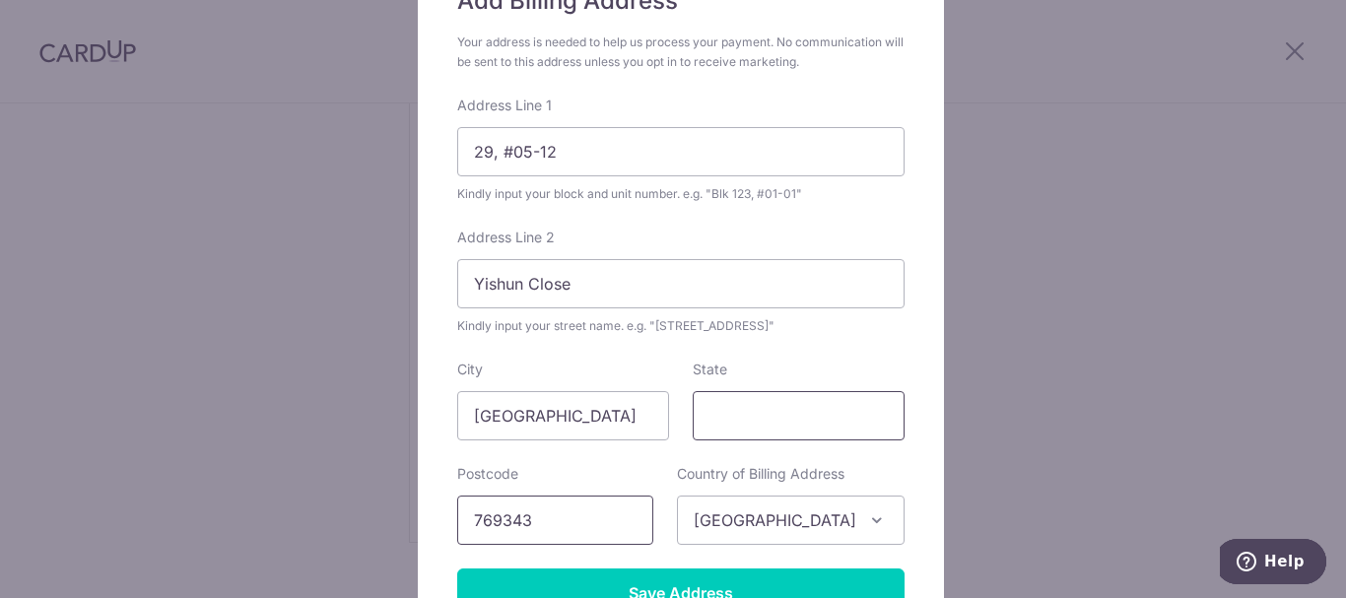
type input "769343"
click at [736, 408] on input "State" at bounding box center [799, 415] width 212 height 49
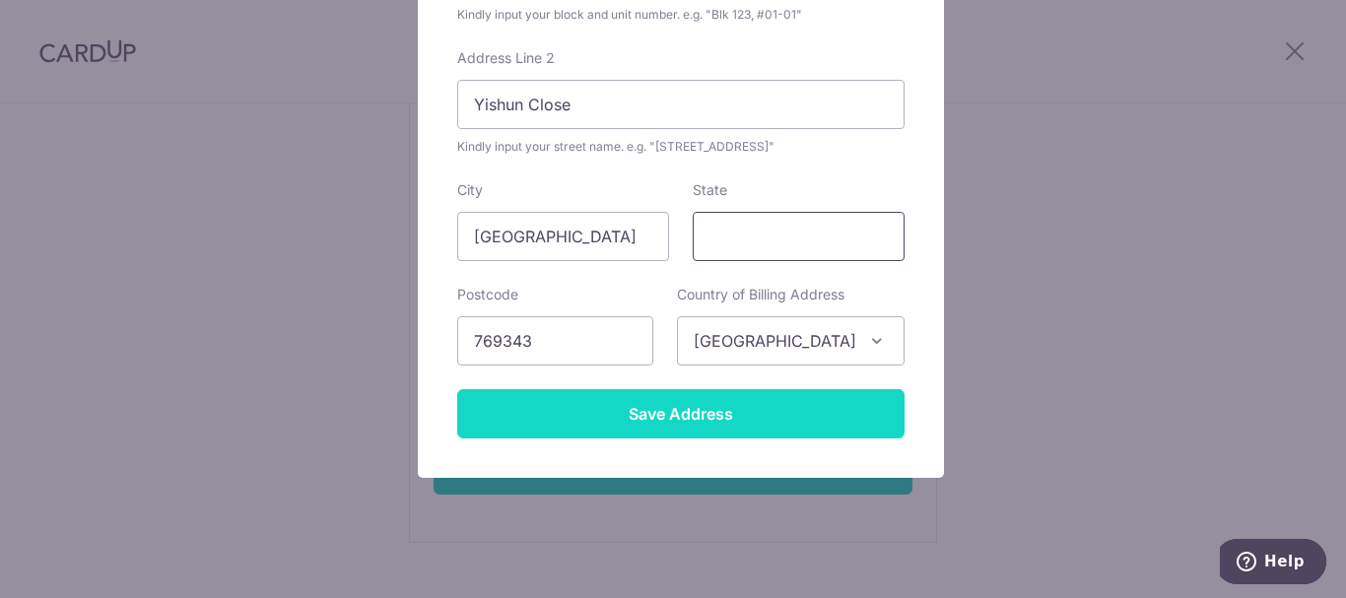
scroll to position [394, 0]
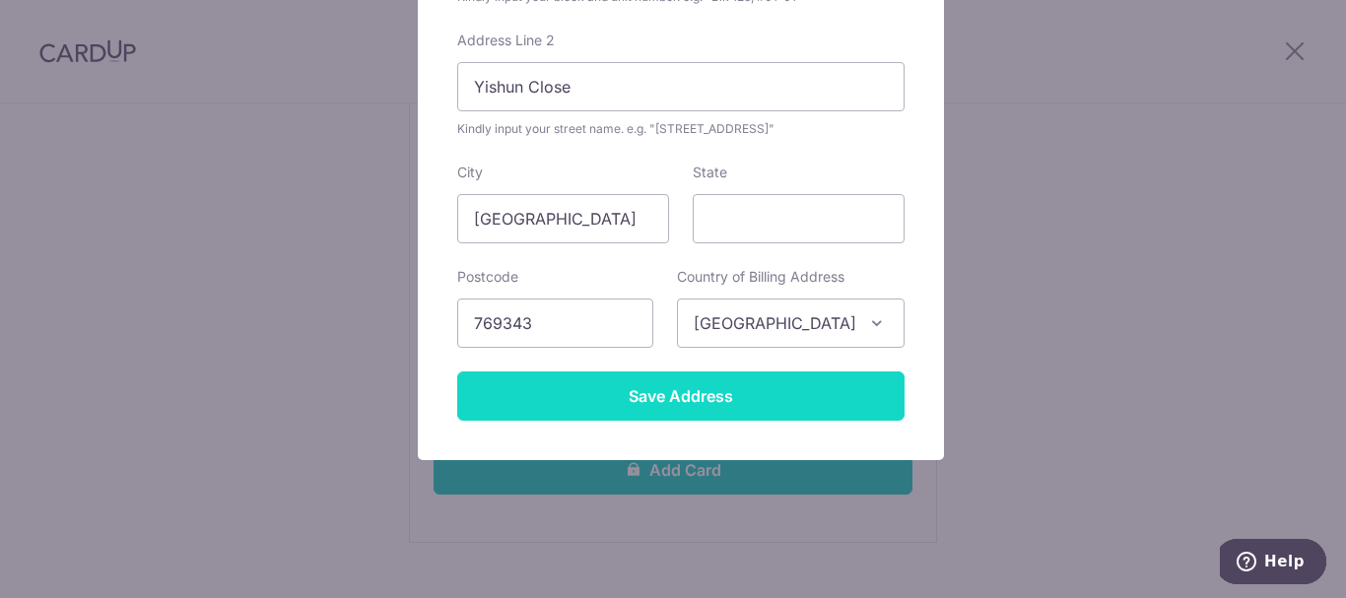
click at [717, 390] on input "Save Address" at bounding box center [680, 395] width 447 height 49
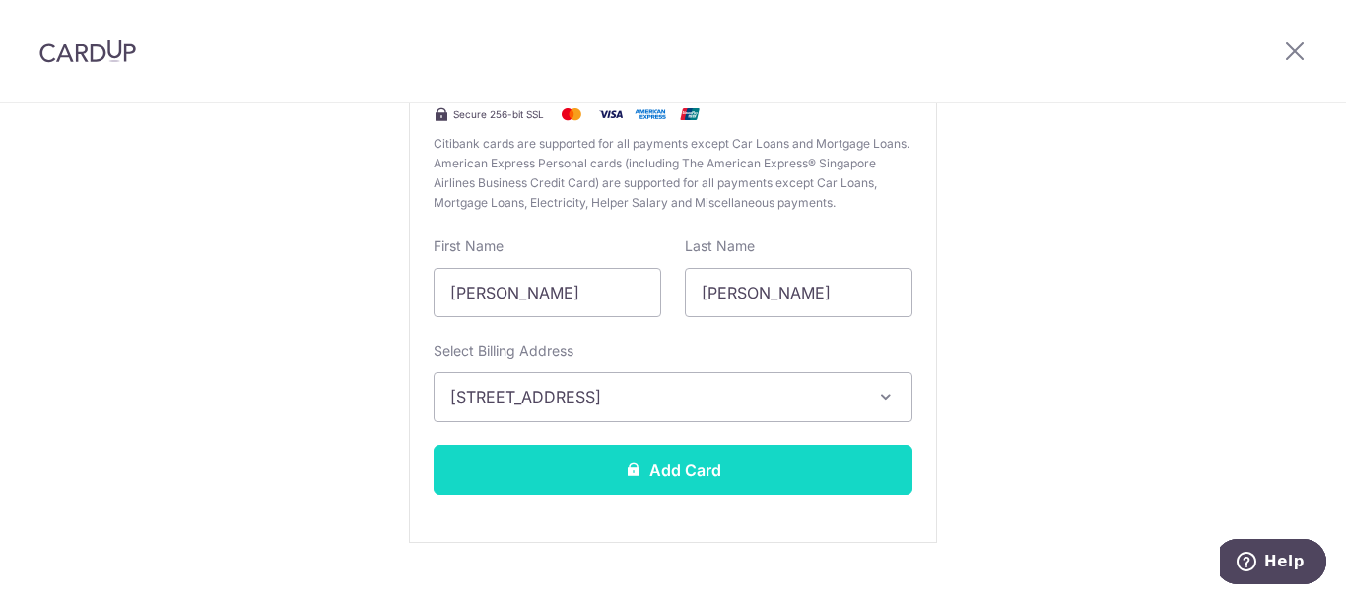
click at [689, 465] on button "Add Card" at bounding box center [673, 469] width 479 height 49
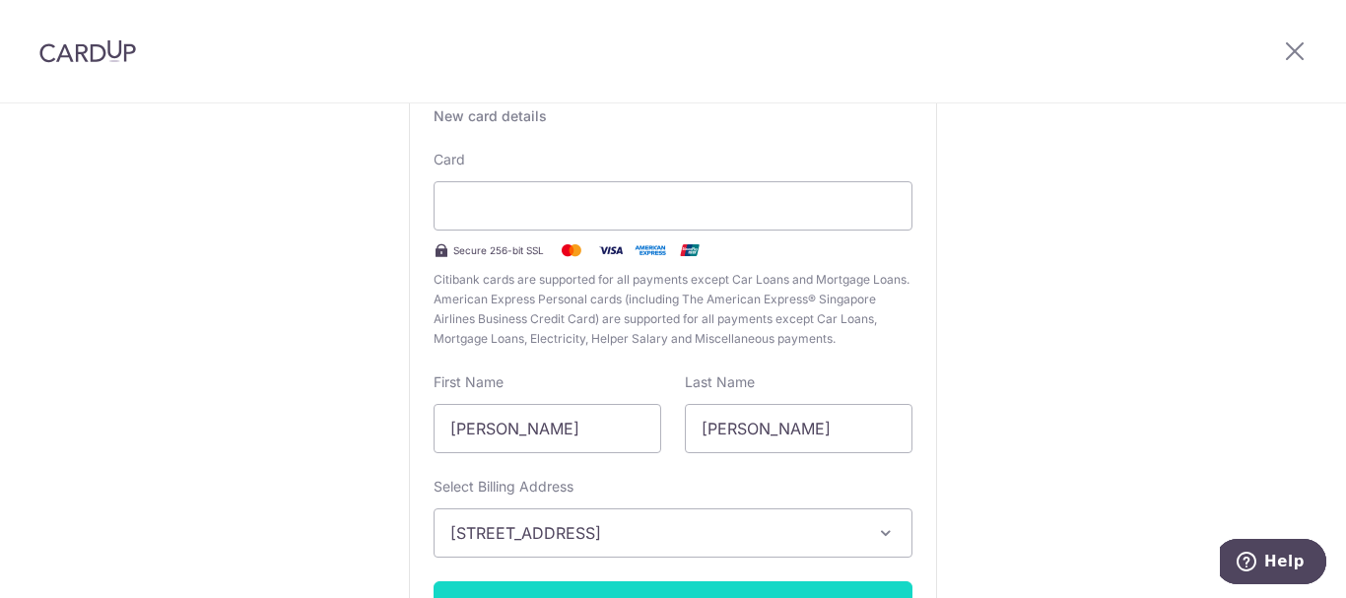
scroll to position [296, 0]
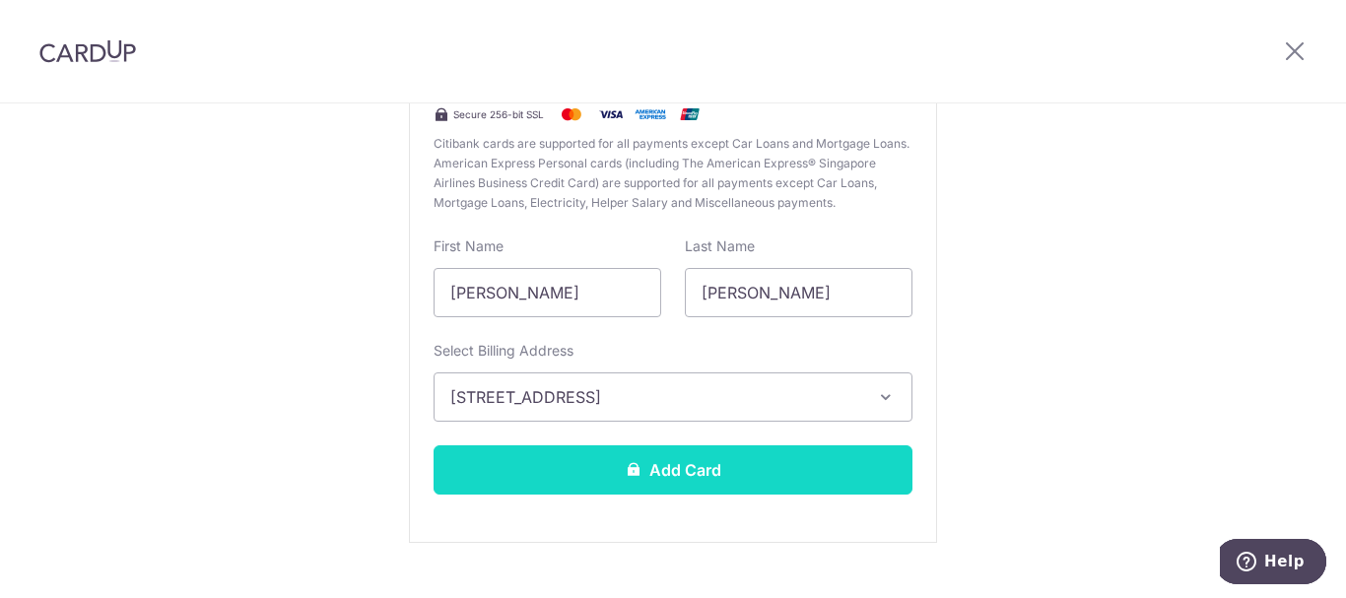
click at [771, 462] on button "Add Card" at bounding box center [673, 469] width 479 height 49
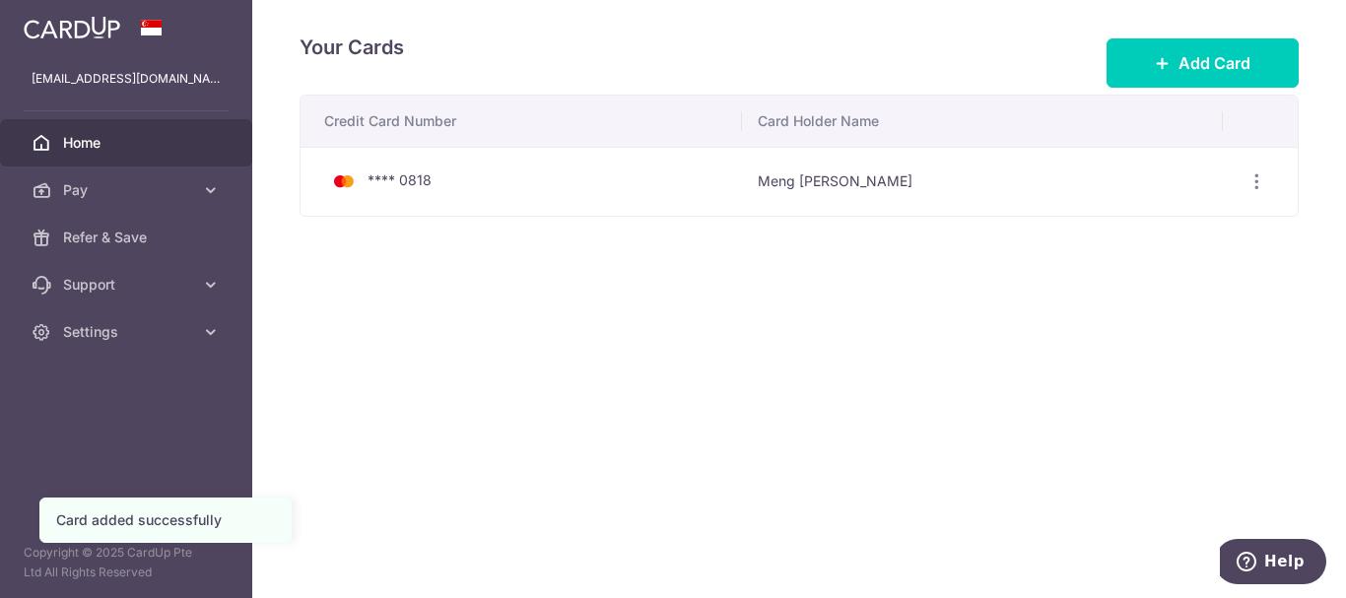
click at [103, 142] on span "Home" at bounding box center [128, 143] width 130 height 20
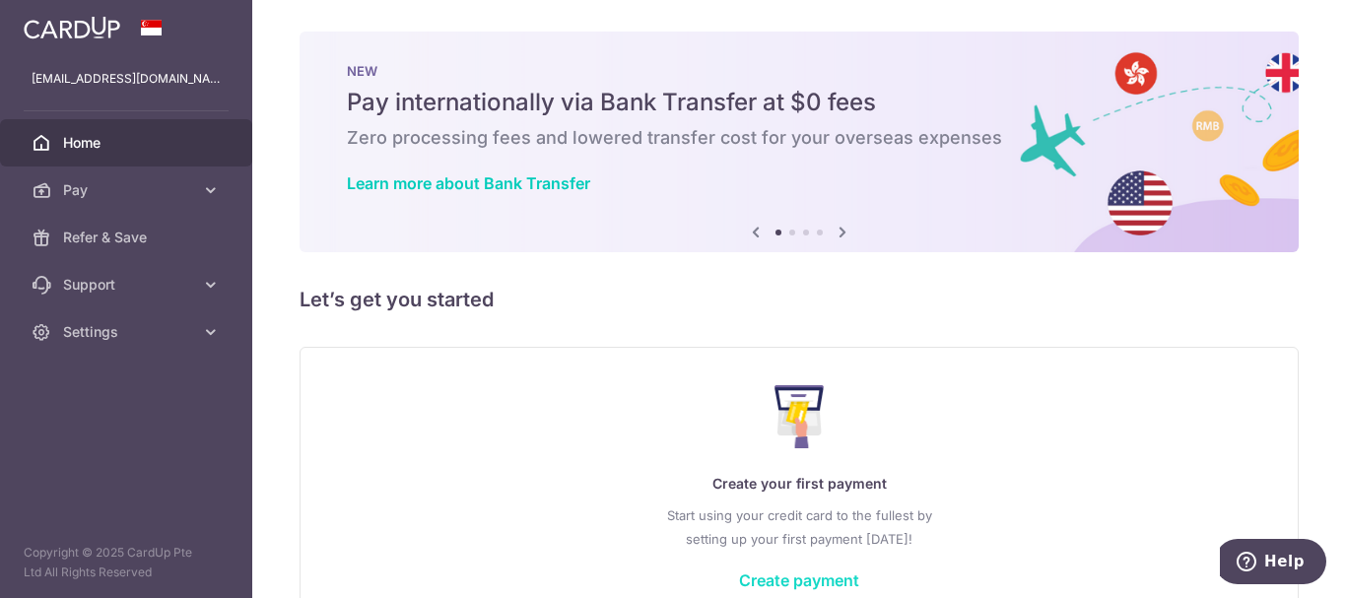
click at [780, 577] on link "Create payment" at bounding box center [799, 581] width 120 height 20
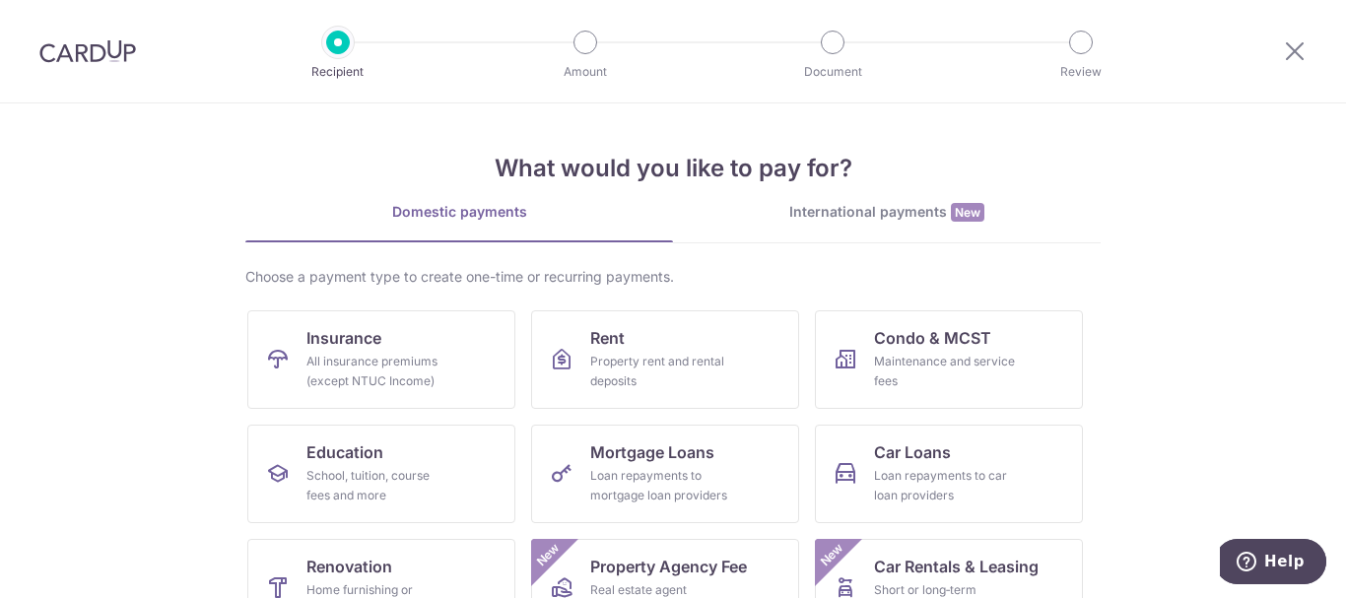
click at [811, 224] on link "International payments New" at bounding box center [887, 222] width 428 height 40
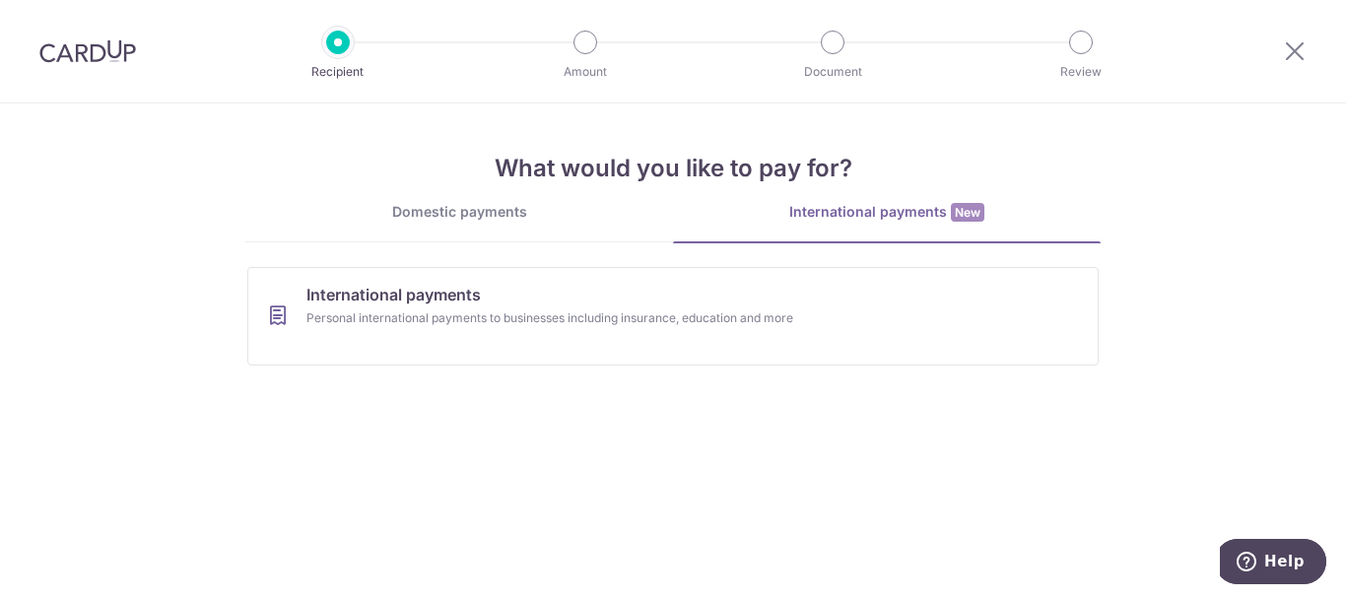
click at [485, 231] on link "Domestic payments" at bounding box center [459, 221] width 428 height 39
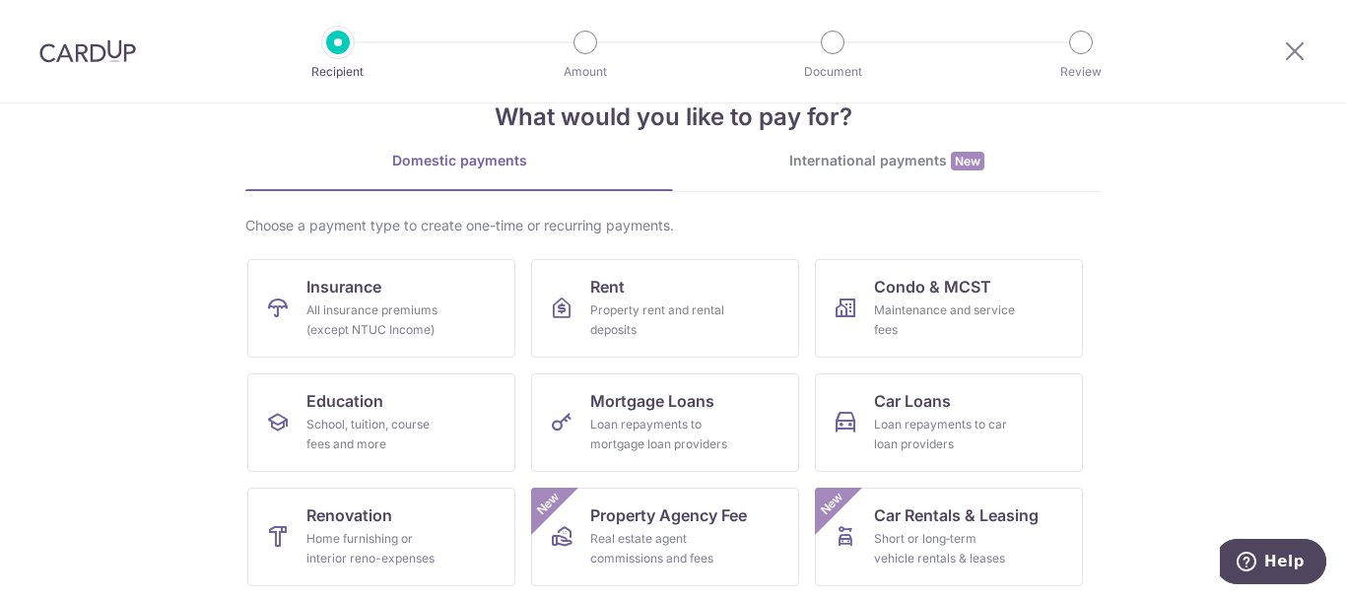
scroll to position [99, 0]
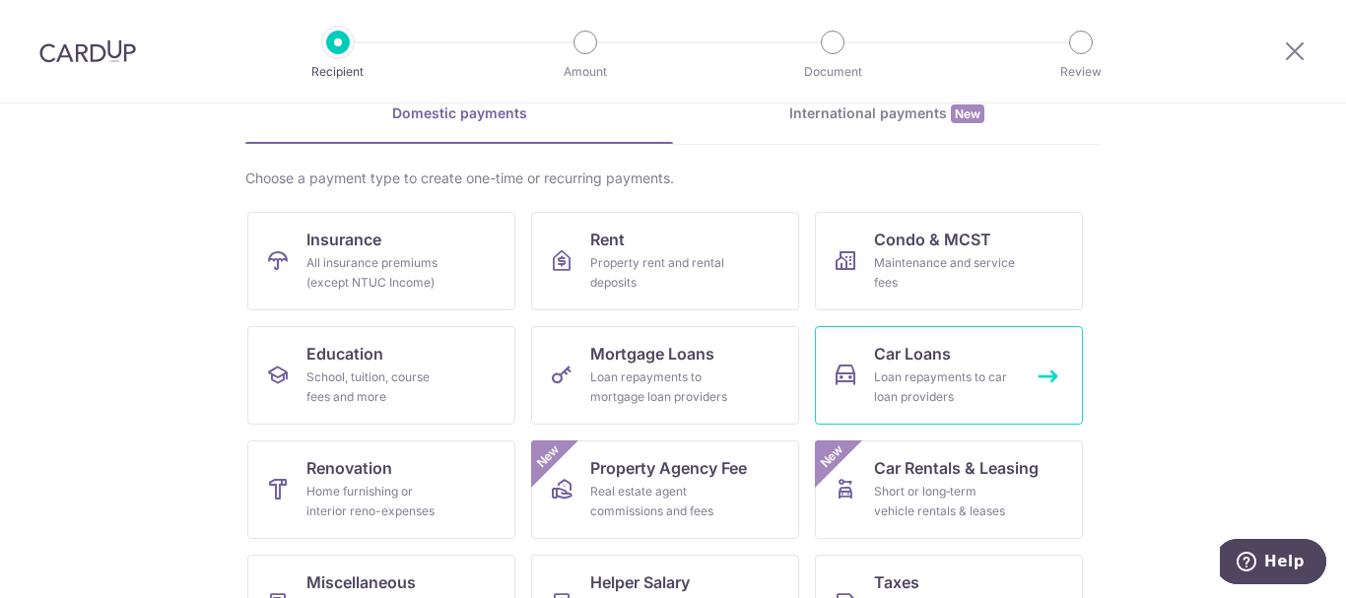
click at [1015, 402] on link "Car Loans Loan repayments to car loan providers" at bounding box center [949, 375] width 268 height 99
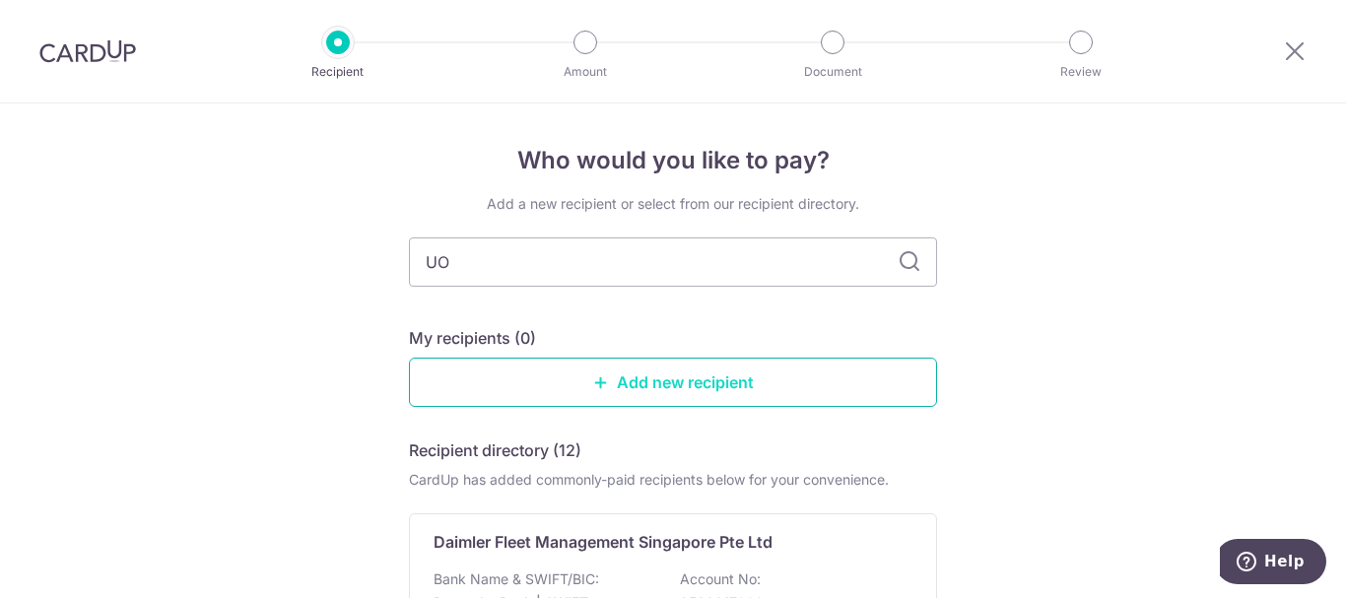
type input "UOB"
click at [914, 268] on icon at bounding box center [910, 262] width 24 height 24
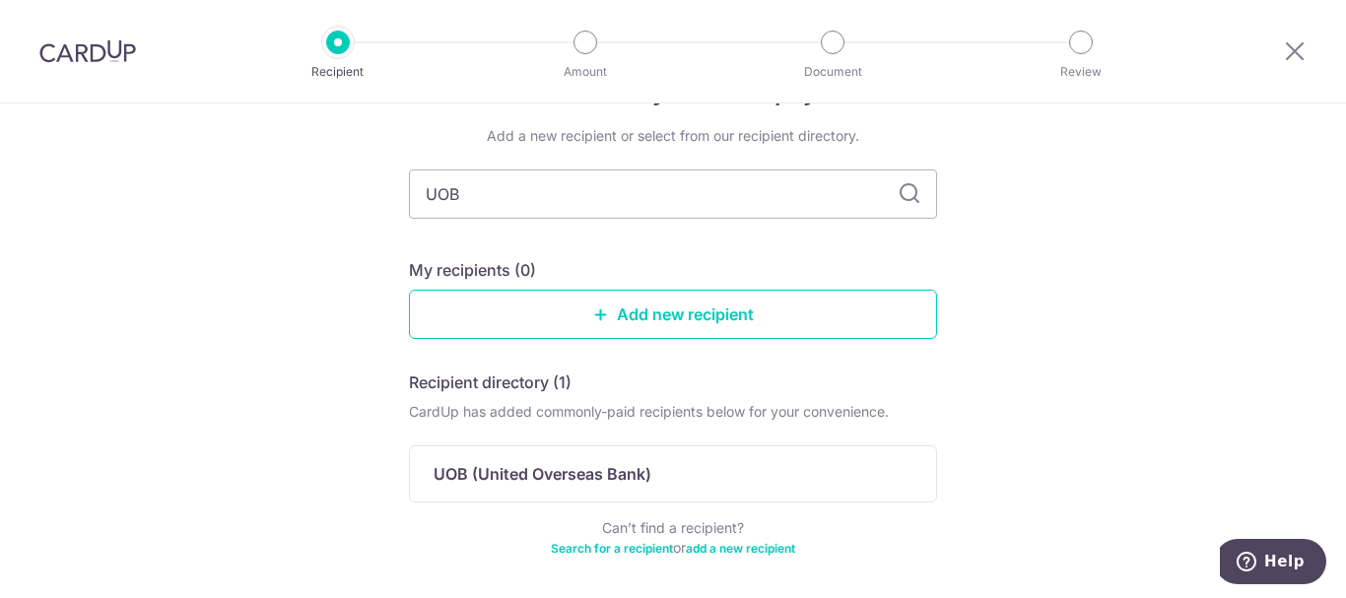
scroll to position [99, 0]
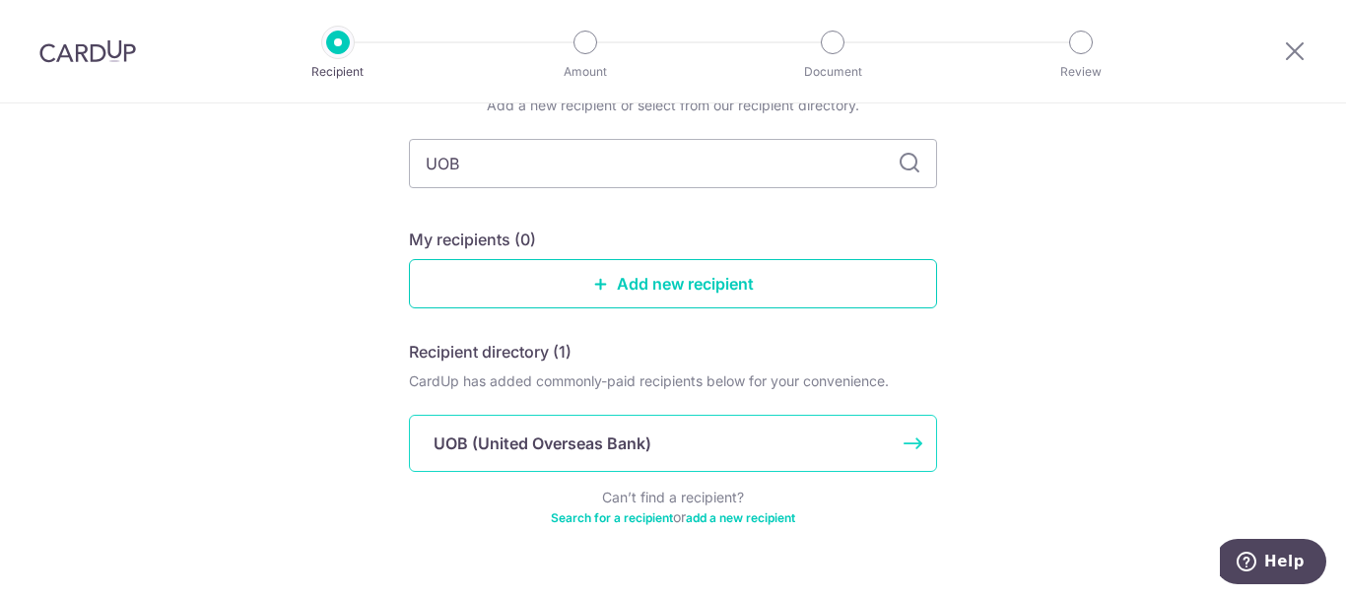
click at [547, 439] on p "UOB (United Overseas Bank)" at bounding box center [543, 444] width 218 height 24
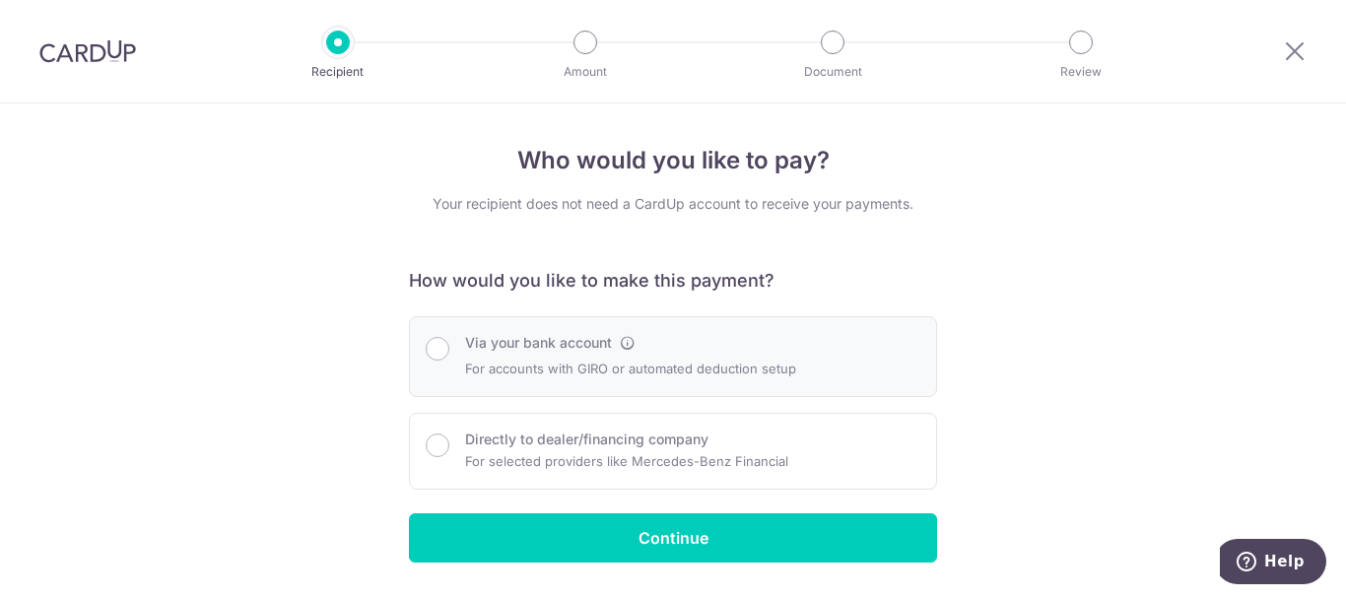
click at [449, 345] on div "Via your bank account For accounts with GIRO or automated deduction setup" at bounding box center [673, 356] width 495 height 47
radio input "true"
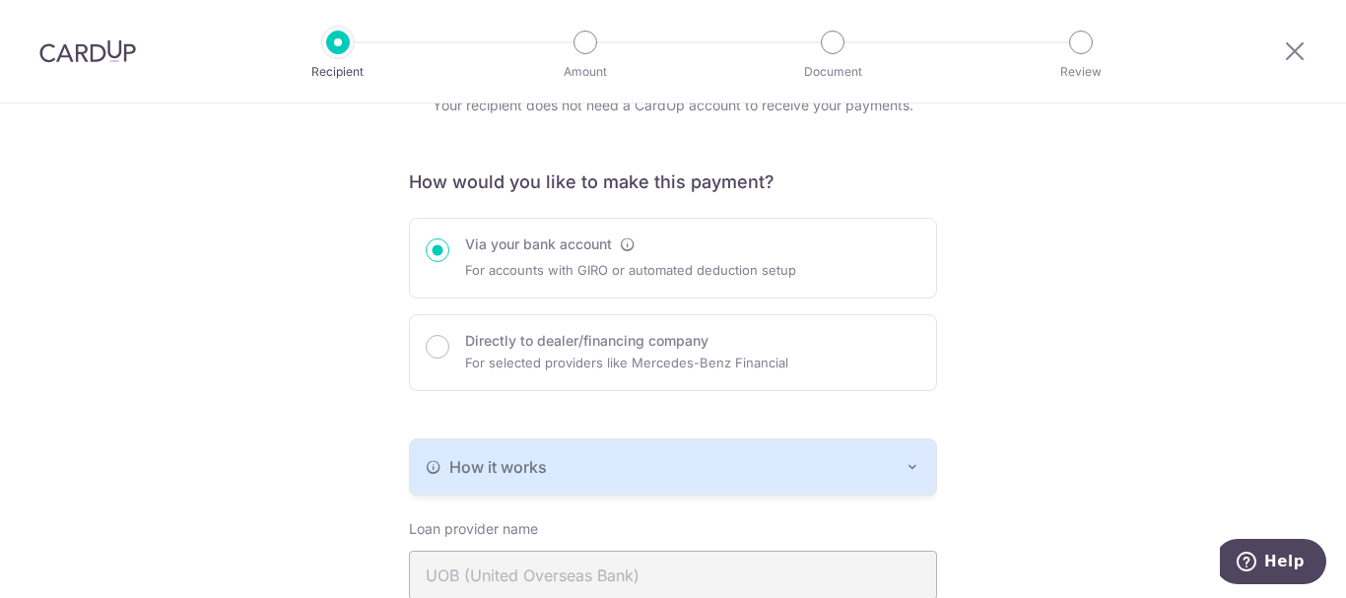
scroll to position [296, 0]
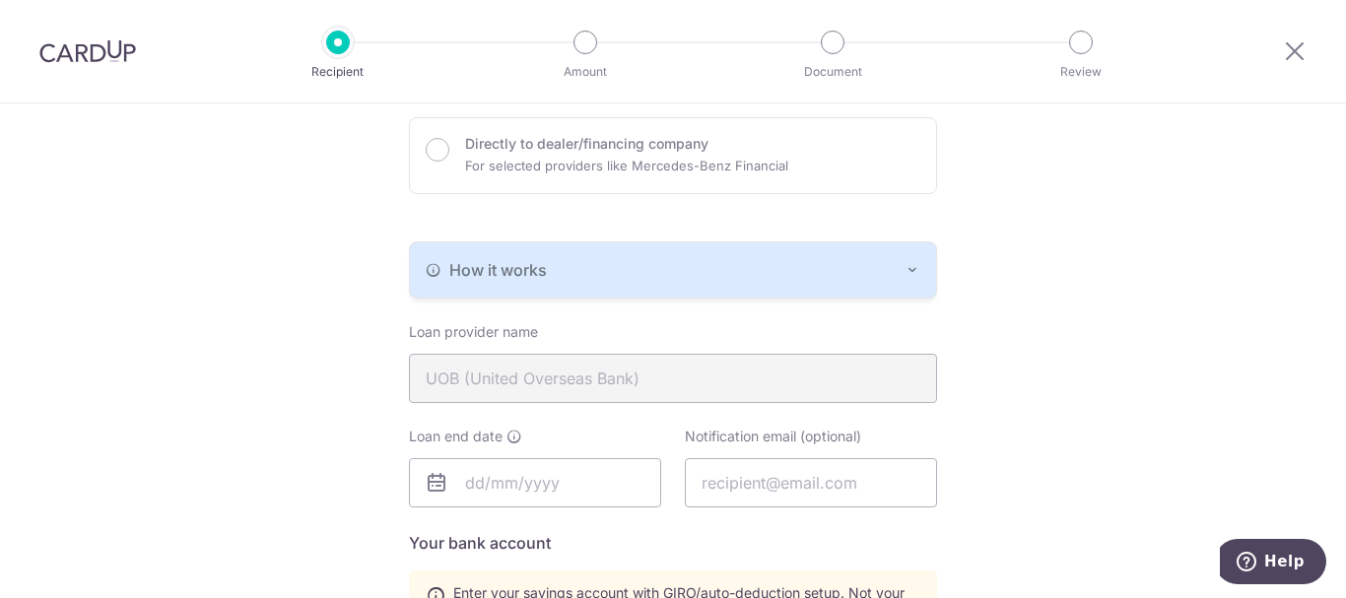
click at [869, 256] on button "How it works" at bounding box center [673, 269] width 526 height 55
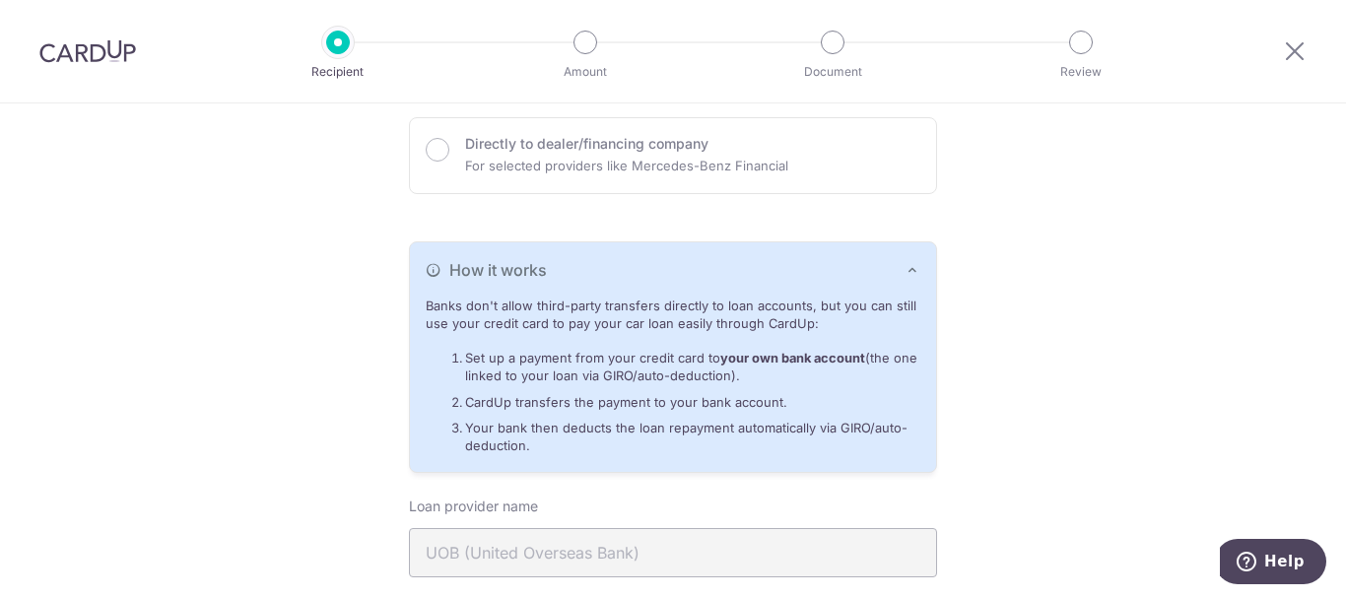
click at [1037, 279] on div "Who would you like to pay? Your recipient does not need a CardUp account to rec…" at bounding box center [673, 581] width 1346 height 1546
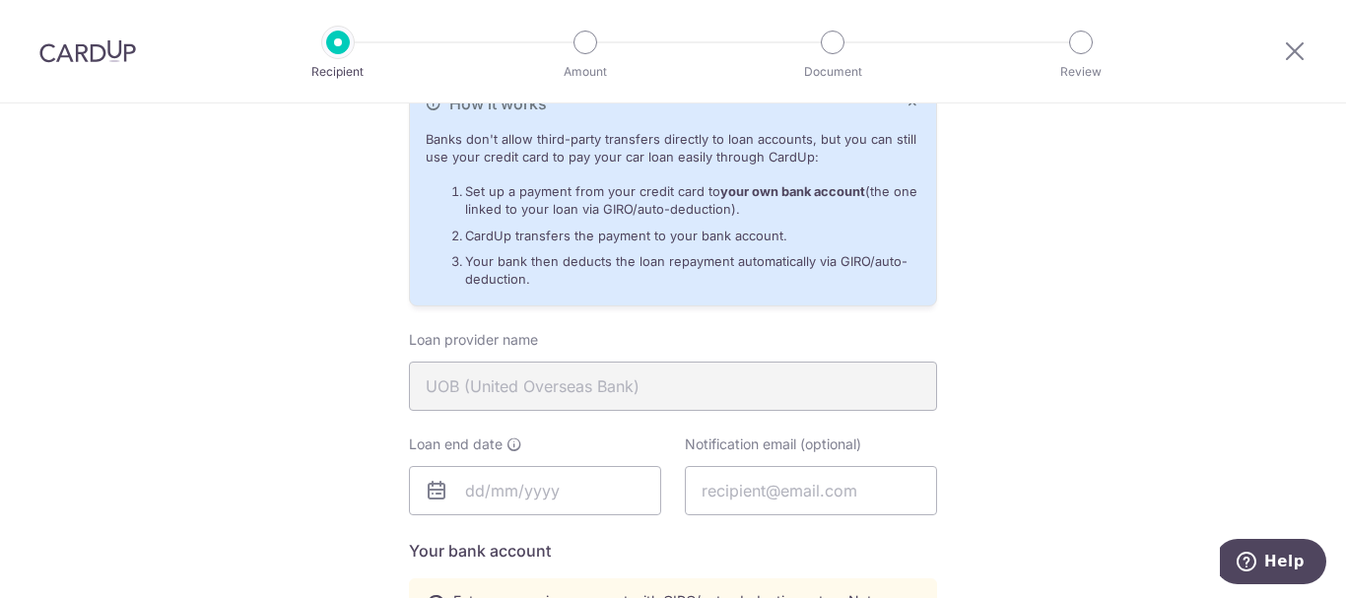
scroll to position [493, 0]
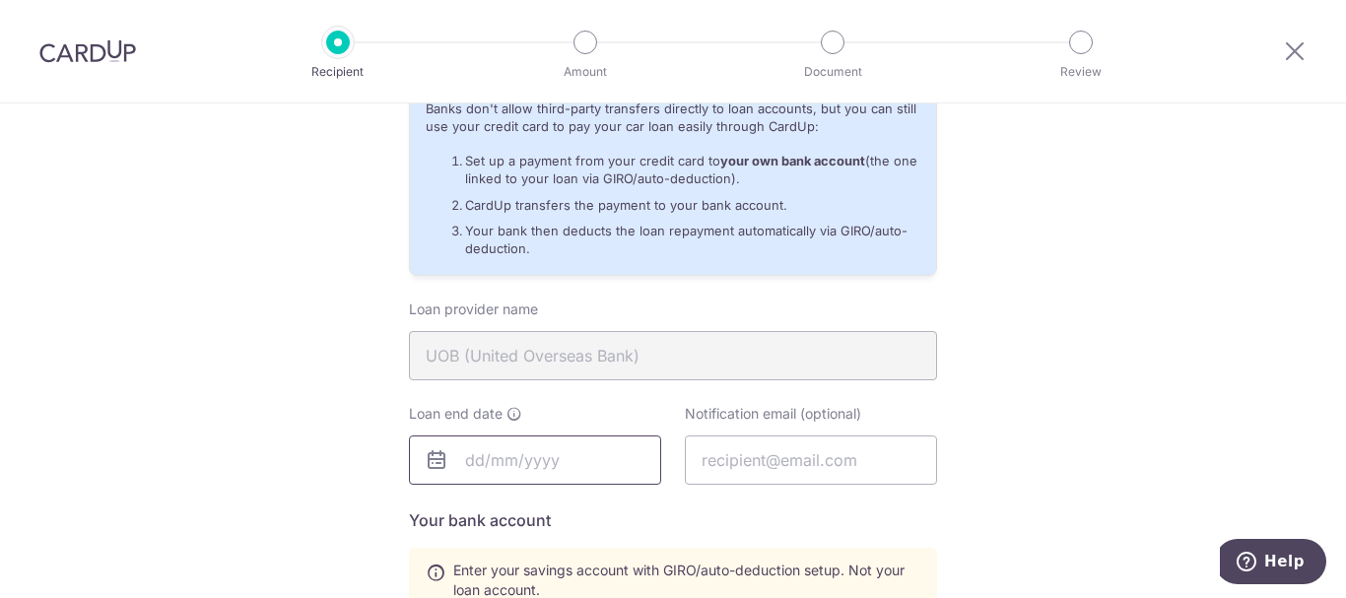
click at [547, 467] on input "text" at bounding box center [535, 460] width 252 height 49
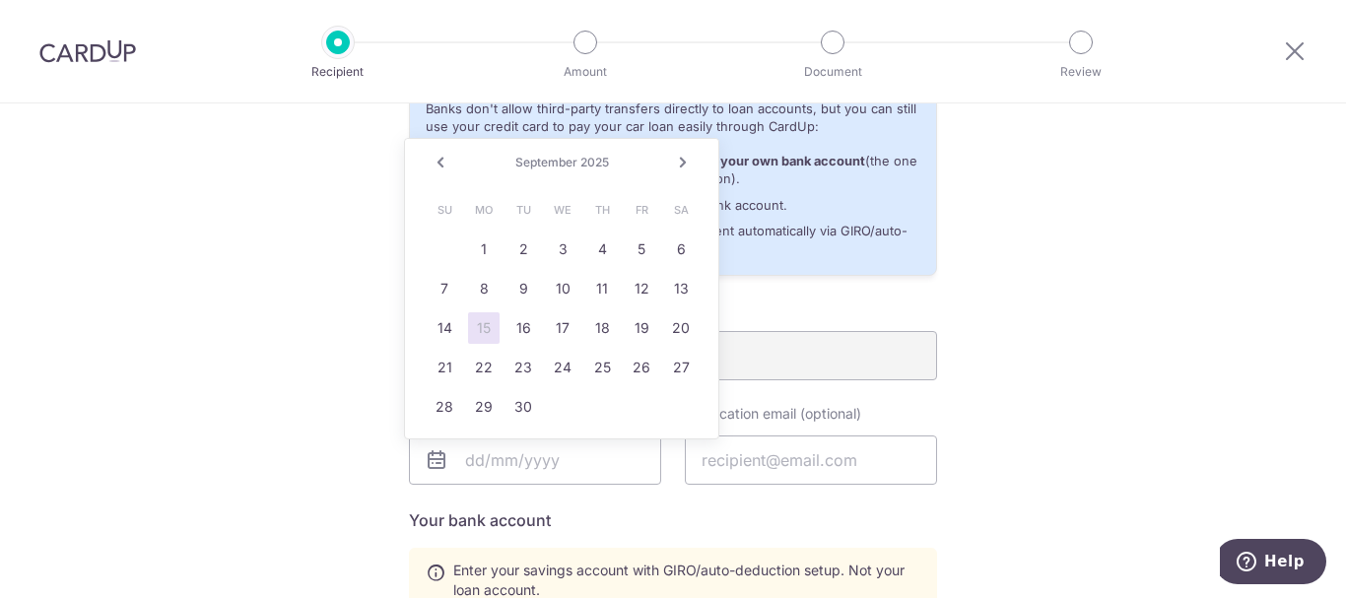
click at [1046, 227] on div "Who would you like to pay? Your recipient does not need a CardUp account to rec…" at bounding box center [673, 384] width 1346 height 1546
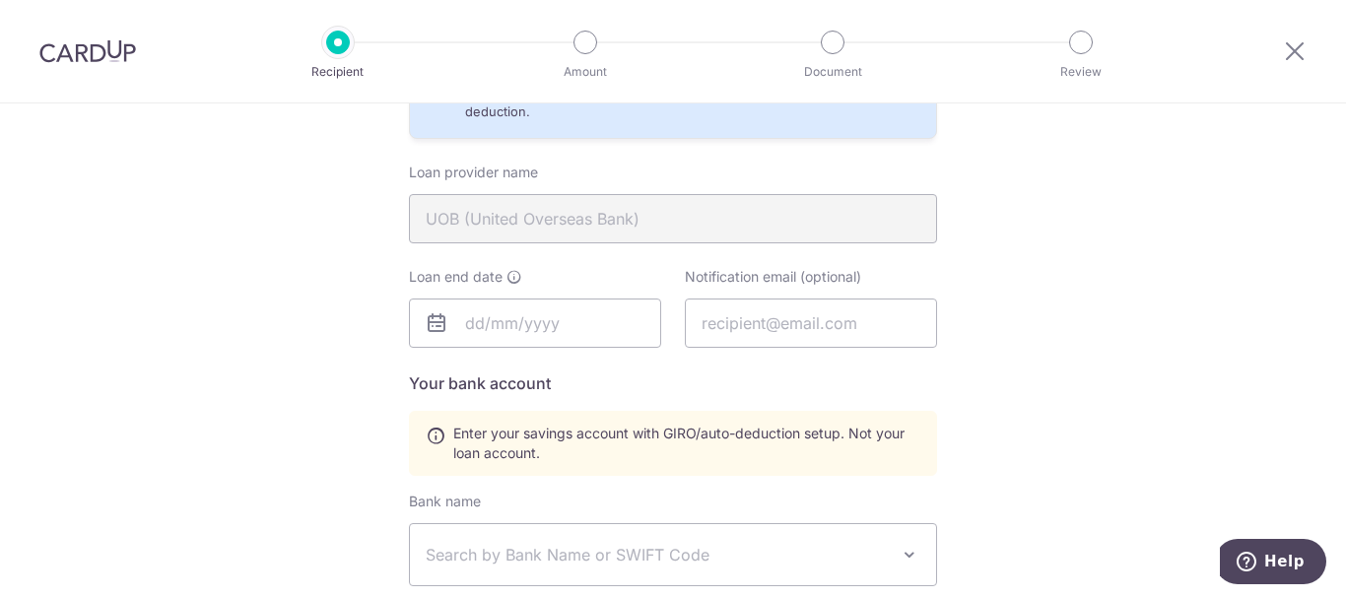
scroll to position [690, 0]
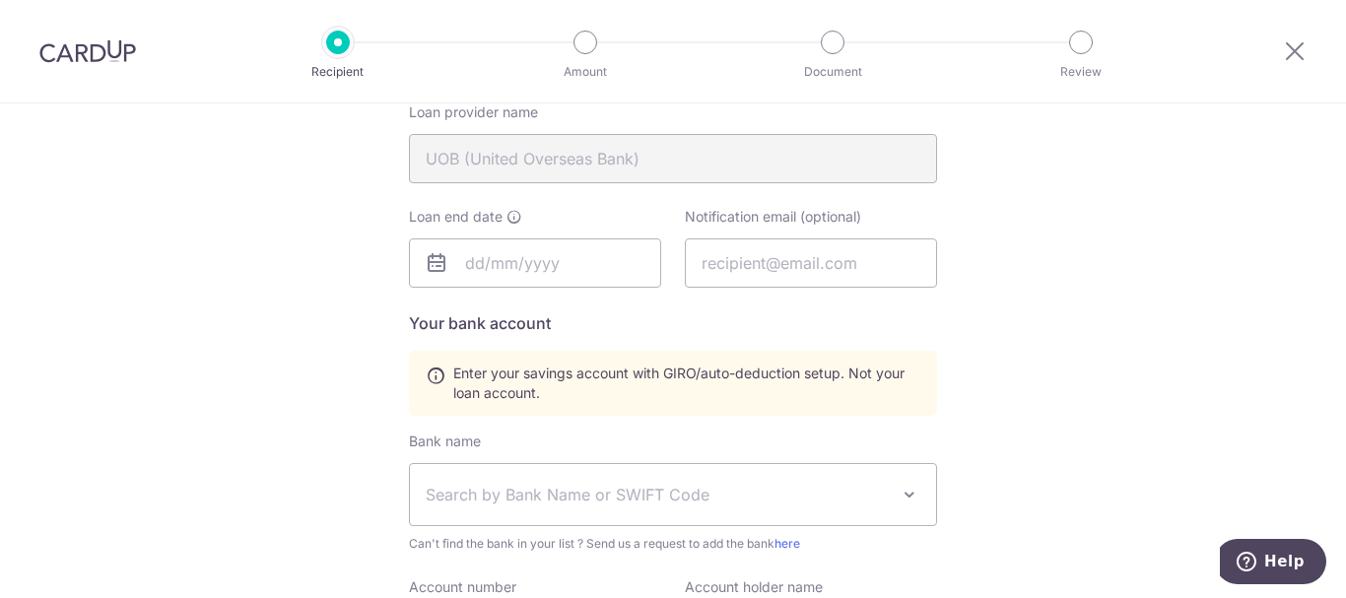
click at [806, 395] on span "Enter your savings account with GIRO/auto-deduction setup. Not your loan accoun…" at bounding box center [686, 383] width 467 height 39
click at [547, 263] on input "text" at bounding box center [535, 262] width 252 height 49
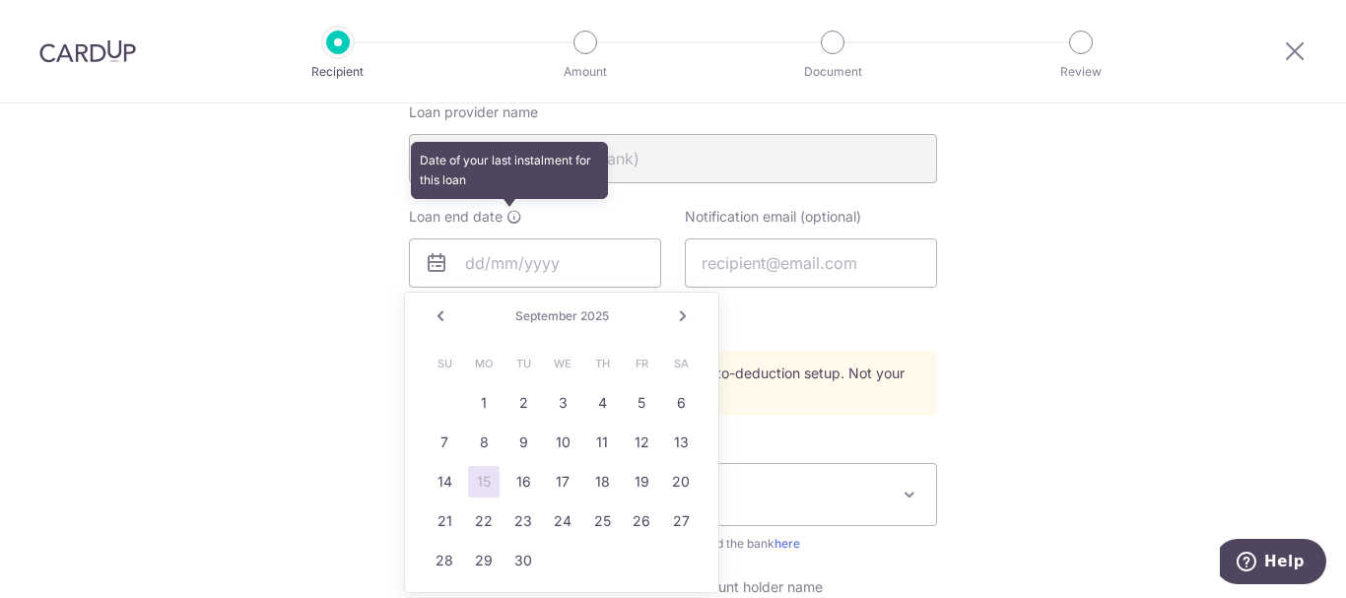
click at [507, 221] on icon at bounding box center [514, 217] width 16 height 16
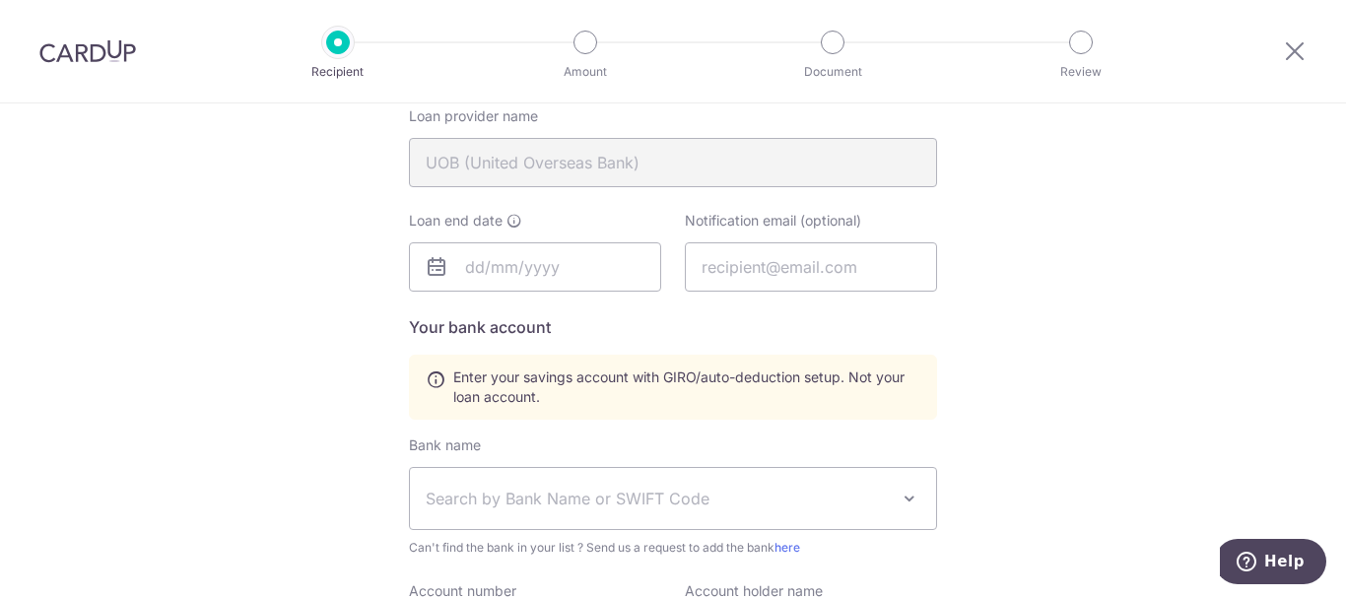
scroll to position [788, 0]
